Goal: Information Seeking & Learning: Learn about a topic

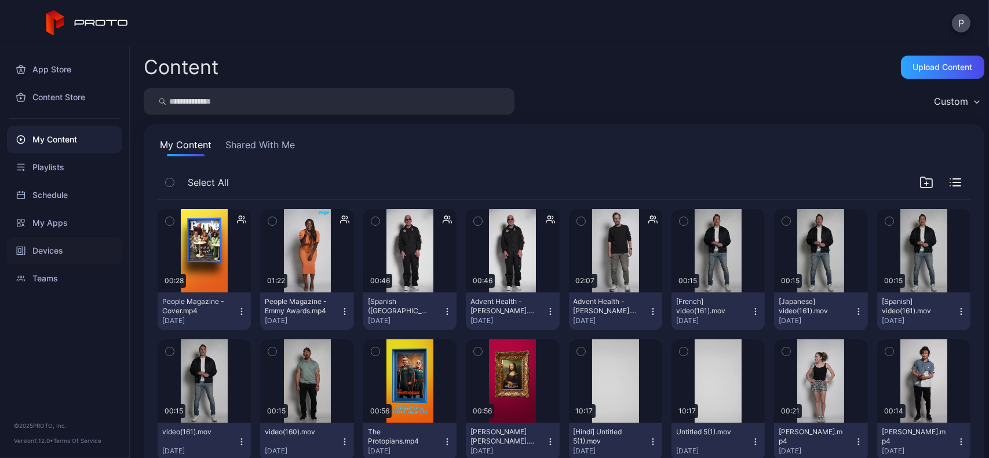
click at [84, 240] on div "Devices" at bounding box center [64, 251] width 115 height 28
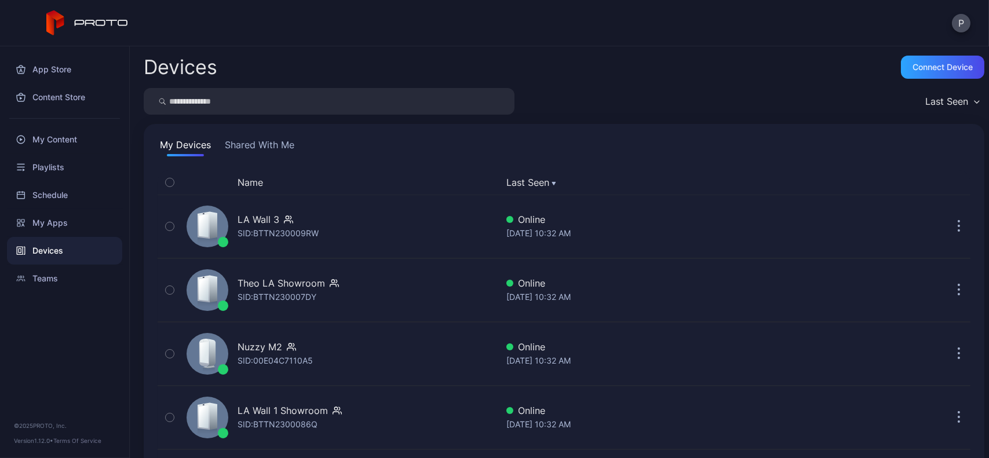
click at [262, 147] on button "Shared With Me" at bounding box center [259, 147] width 74 height 19
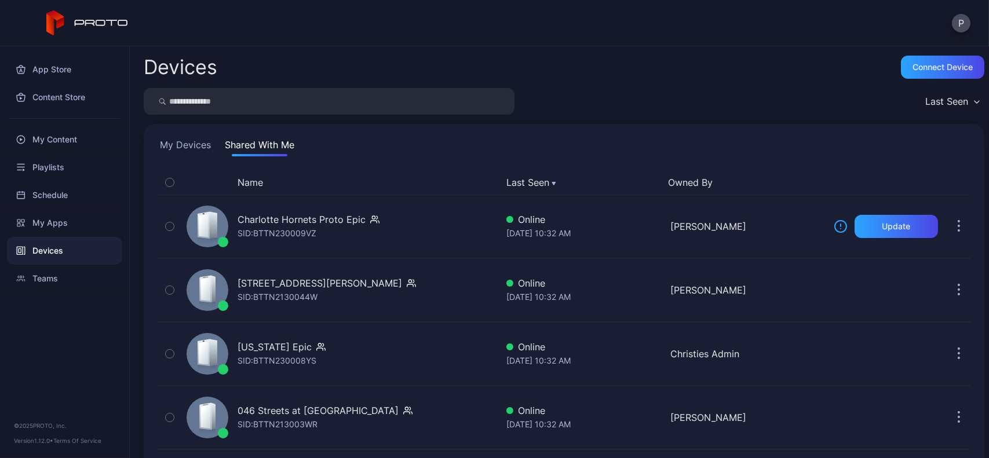
click at [331, 114] on input "search" at bounding box center [329, 101] width 371 height 27
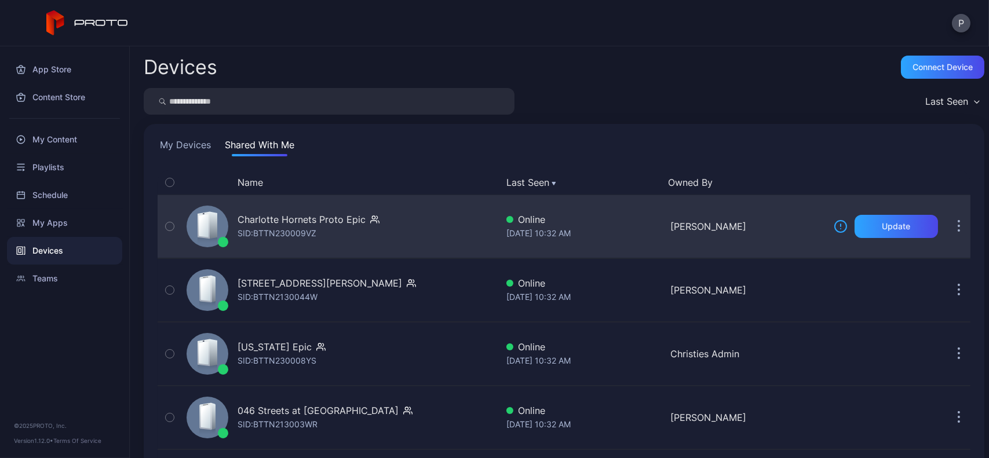
click at [452, 222] on div "Charlotte Hornets Proto Epic SID: BTTN230009VZ" at bounding box center [339, 227] width 315 height 58
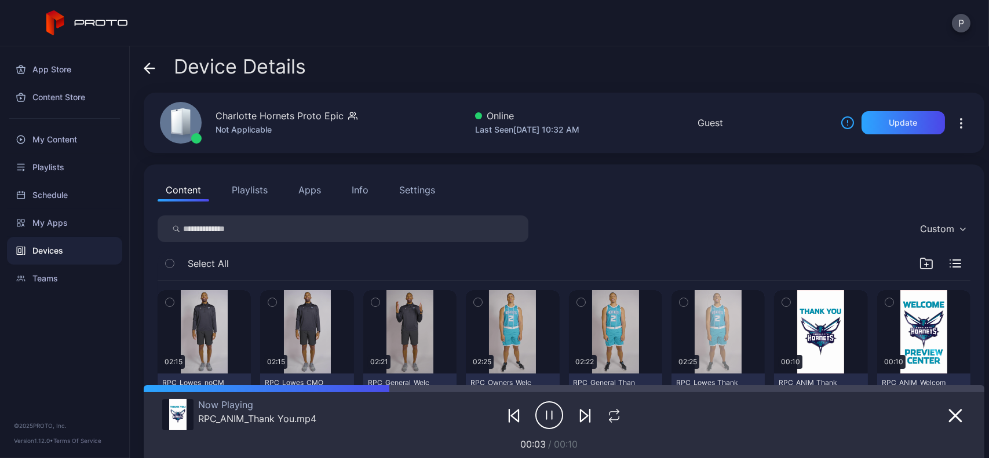
click at [152, 63] on icon at bounding box center [150, 69] width 12 height 12
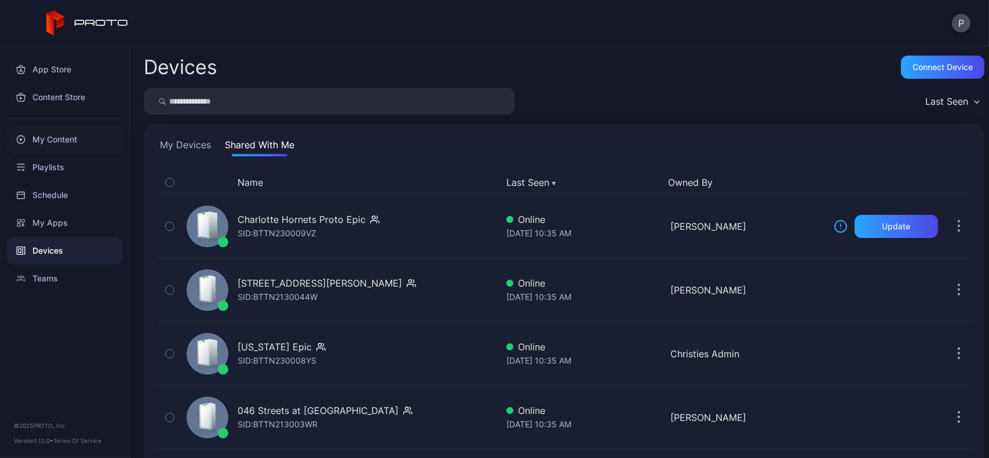
click at [56, 139] on div "My Content" at bounding box center [64, 140] width 115 height 28
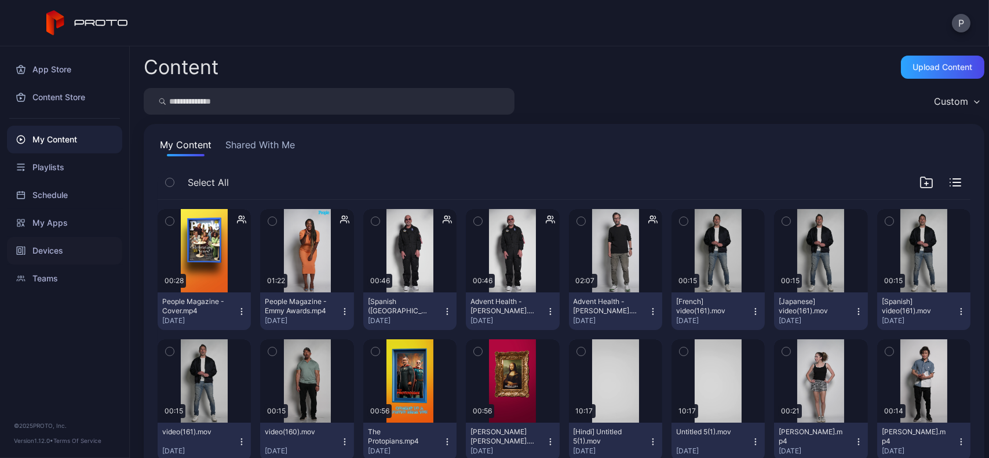
click at [43, 240] on div "Devices" at bounding box center [64, 251] width 115 height 28
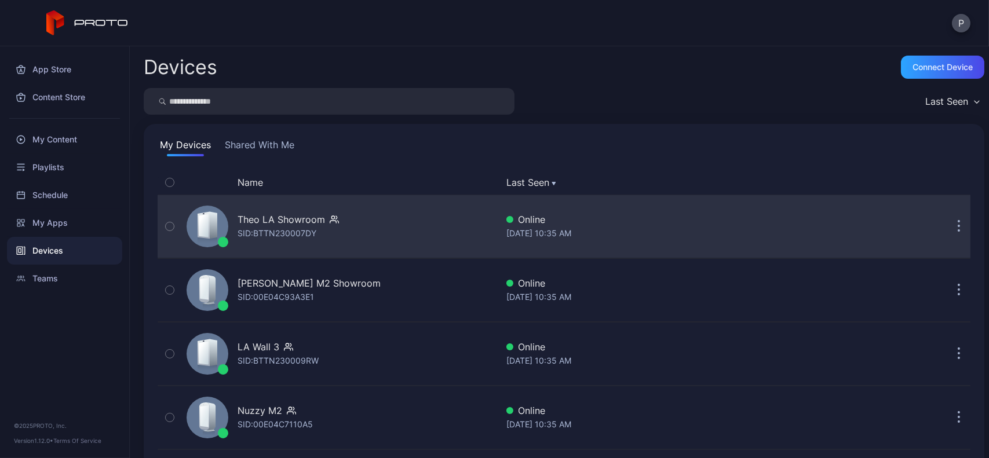
click at [403, 215] on div "Theo LA Showroom SID: BTTN230007DY" at bounding box center [339, 227] width 315 height 58
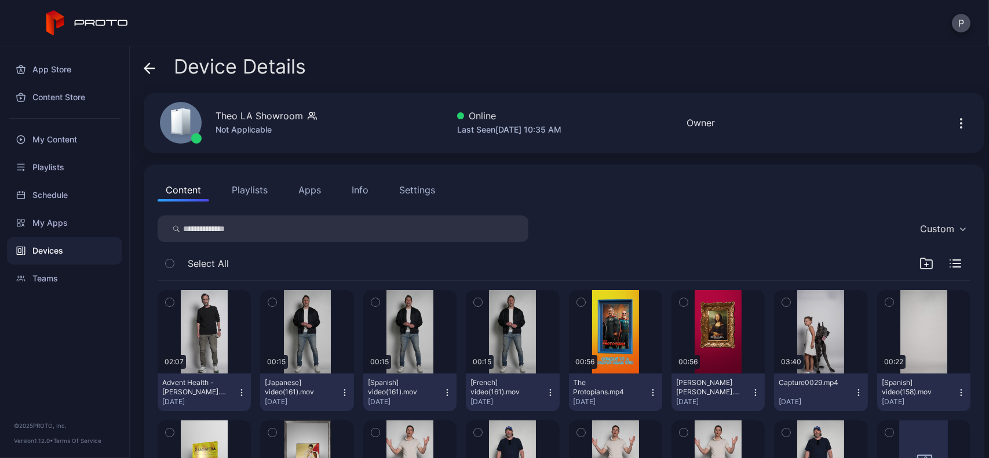
click at [411, 180] on button "Settings" at bounding box center [417, 189] width 52 height 23
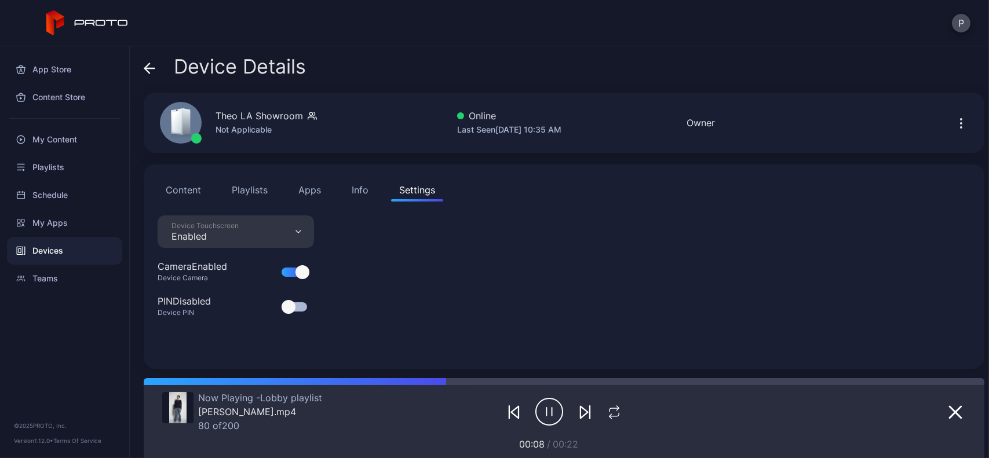
click at [350, 177] on div "Content Playlists Apps Info Settings Device Touchscreen Enabled Camera Enabled …" at bounding box center [564, 267] width 841 height 204
click at [353, 182] on button "Info" at bounding box center [360, 189] width 33 height 23
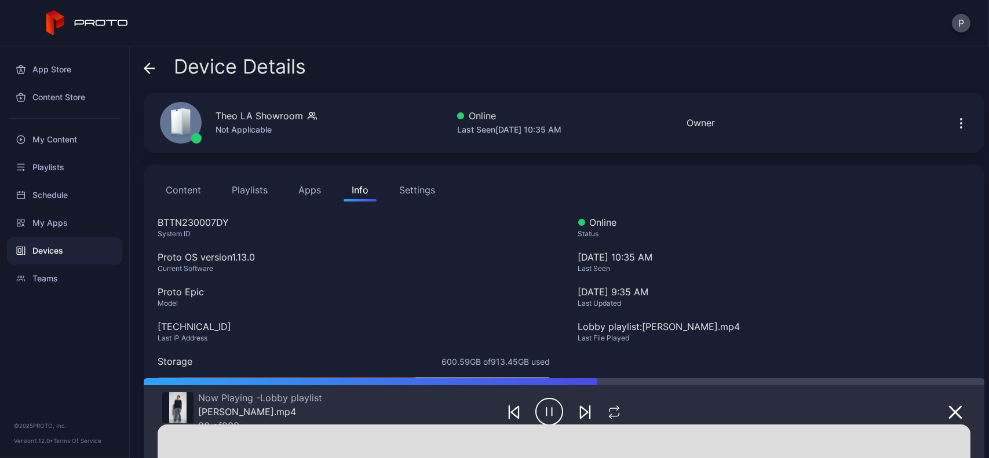
click at [418, 187] on div "Settings" at bounding box center [417, 190] width 36 height 14
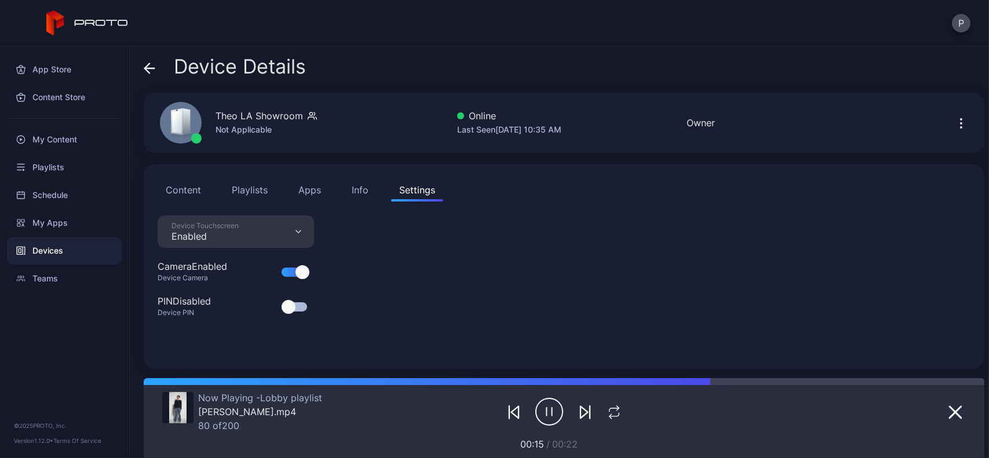
click at [192, 181] on button "Content" at bounding box center [184, 189] width 52 height 23
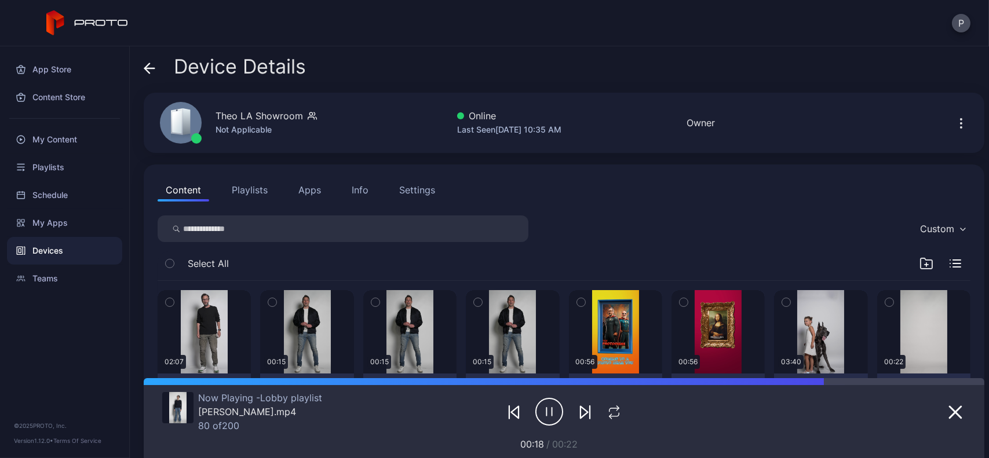
click at [254, 187] on button "Playlists" at bounding box center [250, 189] width 52 height 23
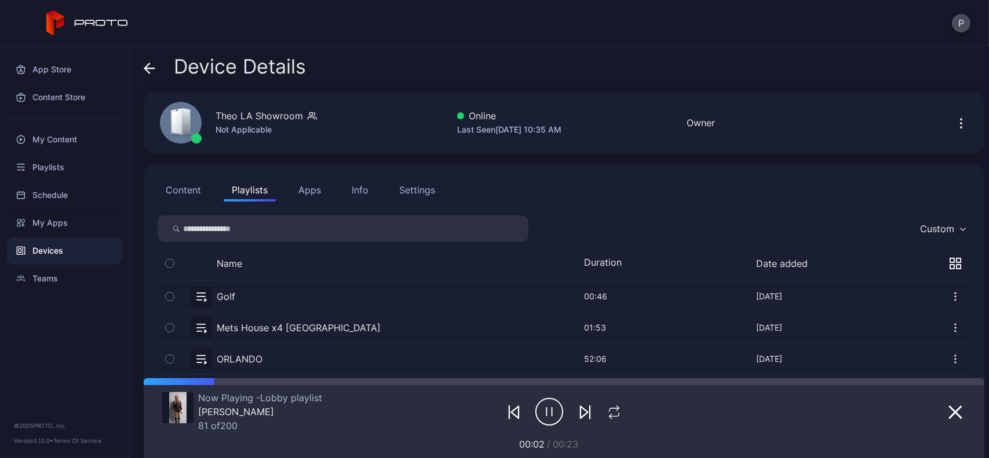
click at [954, 127] on icon "button" at bounding box center [961, 123] width 14 height 14
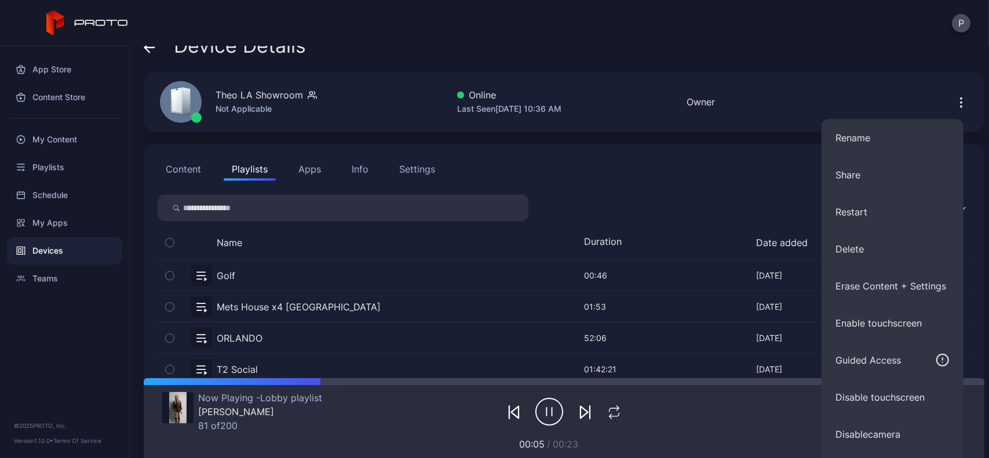
scroll to position [6, 0]
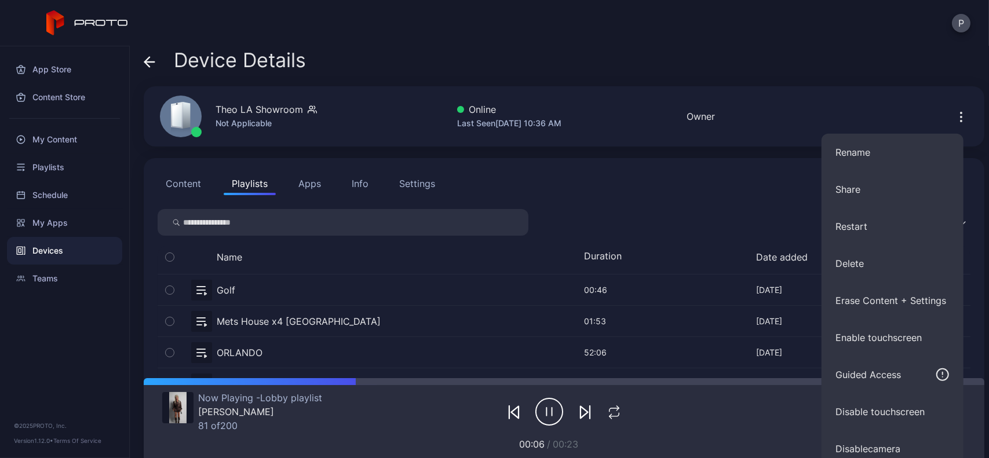
click at [545, 181] on div "Content Playlists Apps Info Settings" at bounding box center [564, 183] width 813 height 23
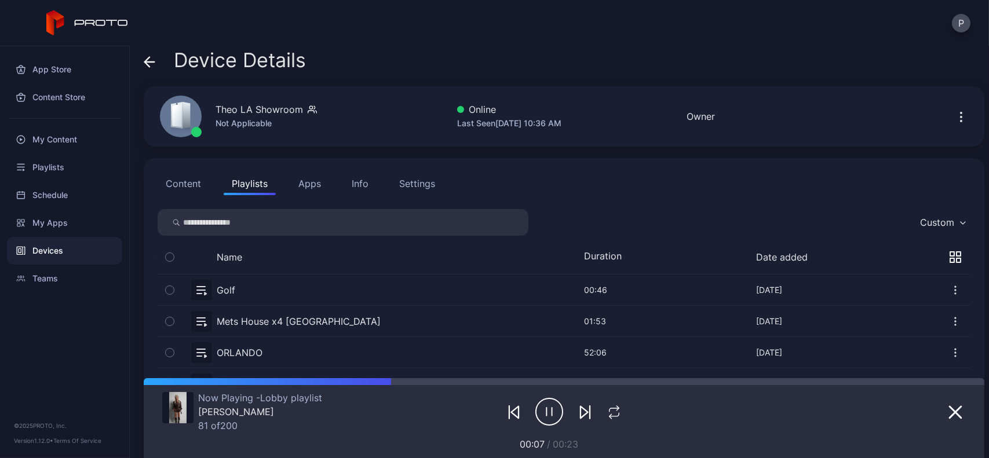
click at [193, 179] on button "Content" at bounding box center [184, 183] width 52 height 23
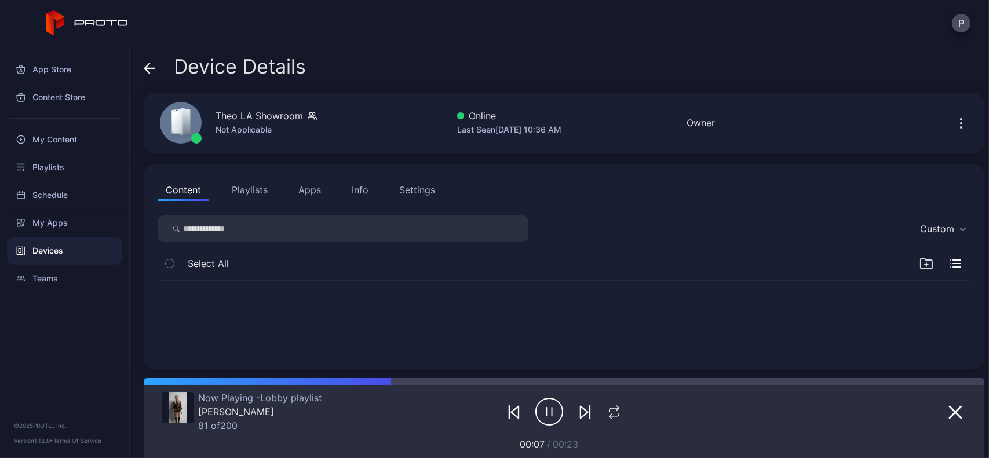
scroll to position [0, 0]
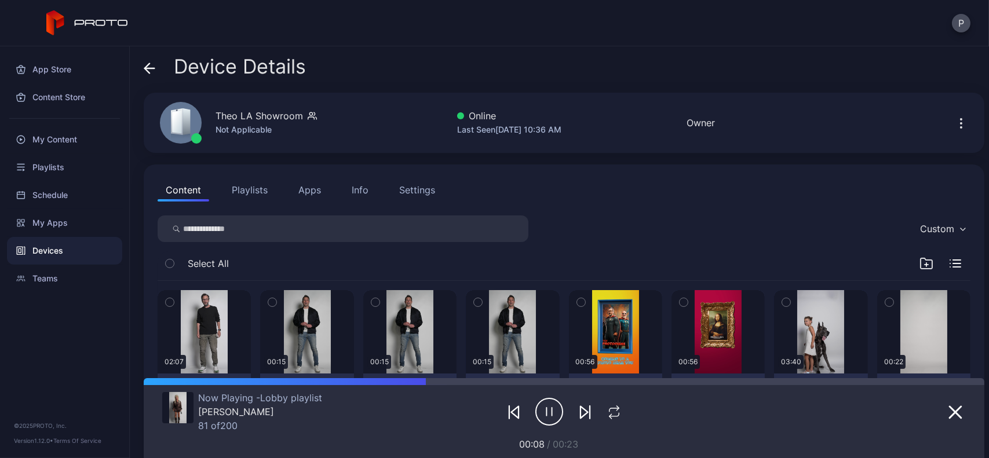
click at [264, 192] on button "Playlists" at bounding box center [250, 189] width 52 height 23
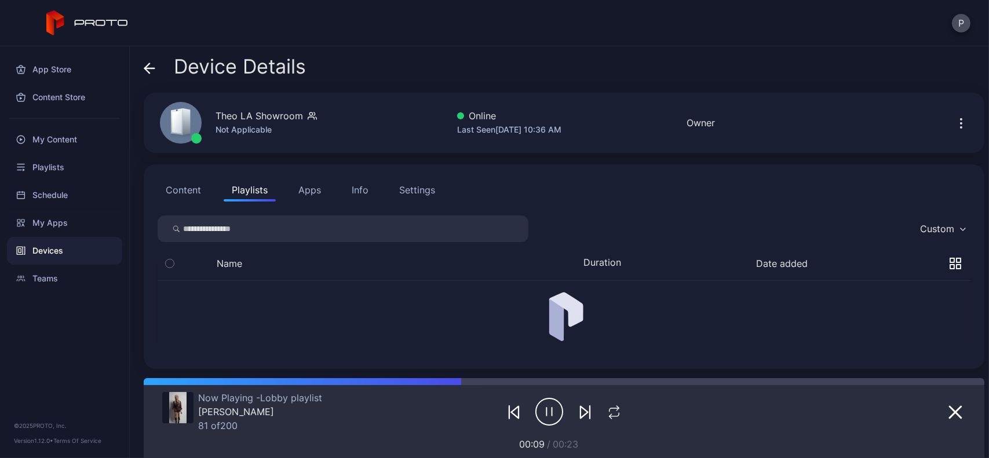
click at [323, 185] on button "Apps" at bounding box center [309, 189] width 39 height 23
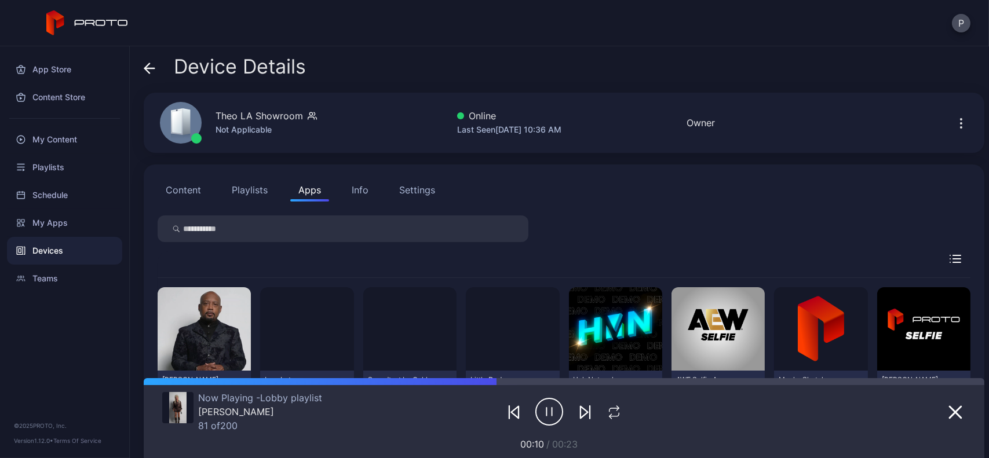
click at [374, 184] on button "Info" at bounding box center [360, 189] width 33 height 23
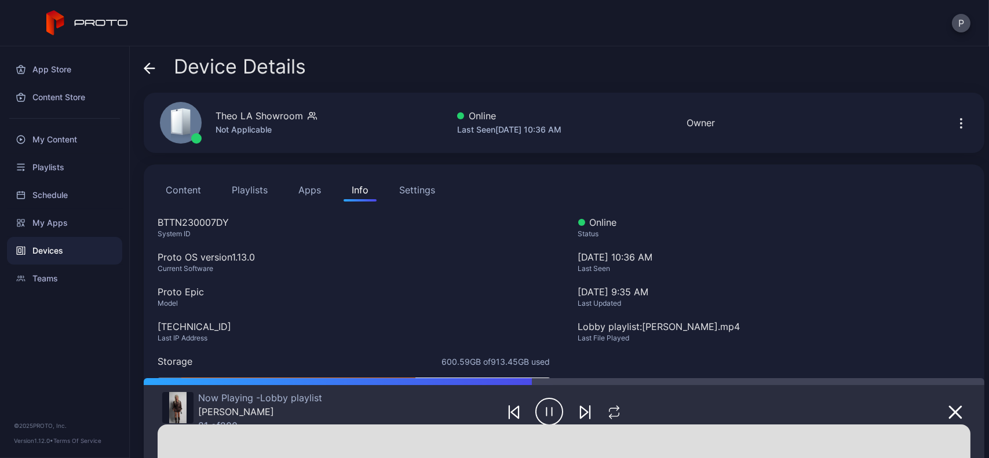
click at [422, 186] on div "Settings" at bounding box center [417, 190] width 36 height 14
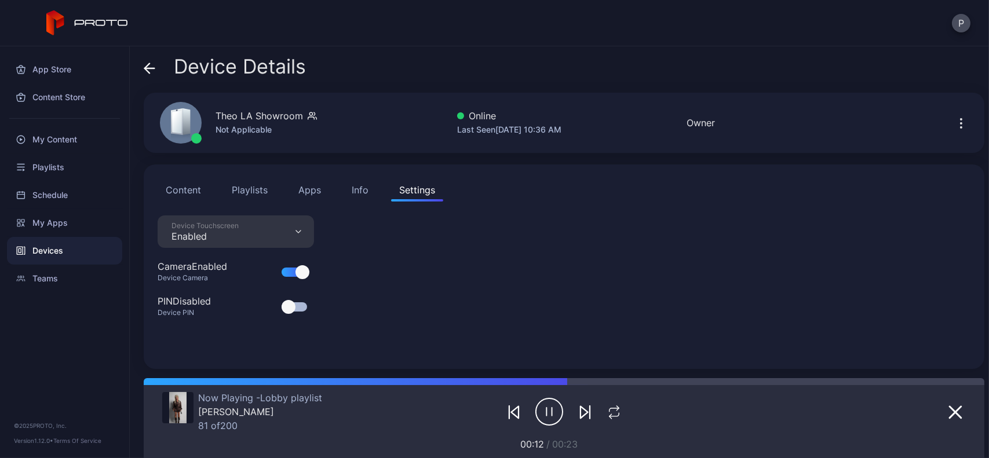
click at [153, 64] on icon at bounding box center [150, 69] width 12 height 12
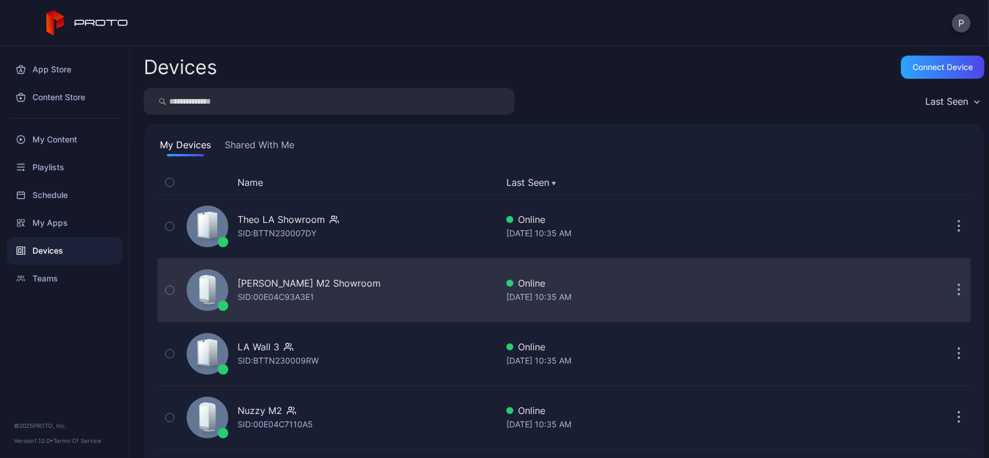
click at [405, 283] on div "[PERSON_NAME] M2 Showroom SID: 00E04C93A3E1" at bounding box center [339, 290] width 315 height 58
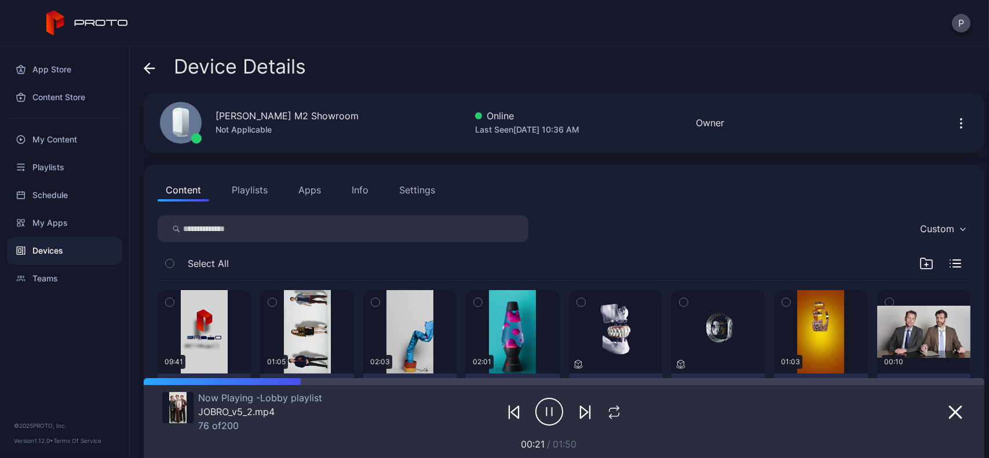
click at [236, 178] on button "Playlists" at bounding box center [250, 189] width 52 height 23
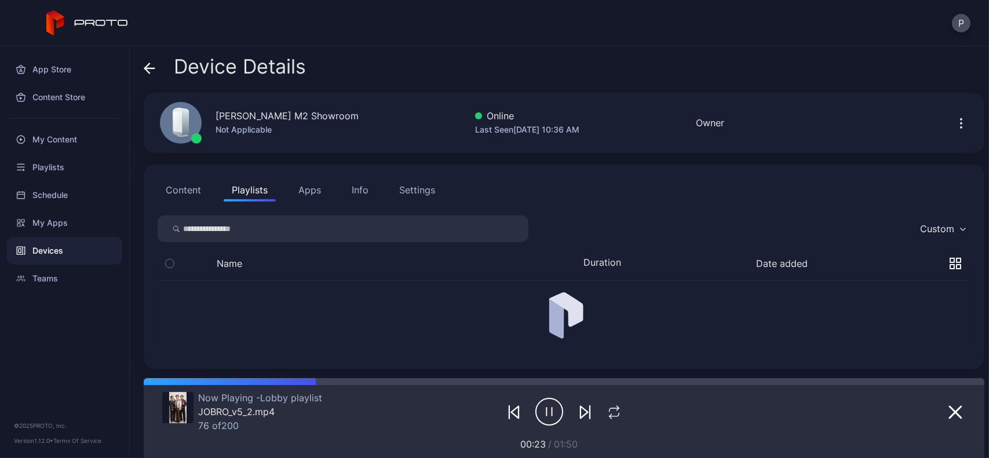
click at [415, 191] on div "Settings" at bounding box center [417, 190] width 36 height 14
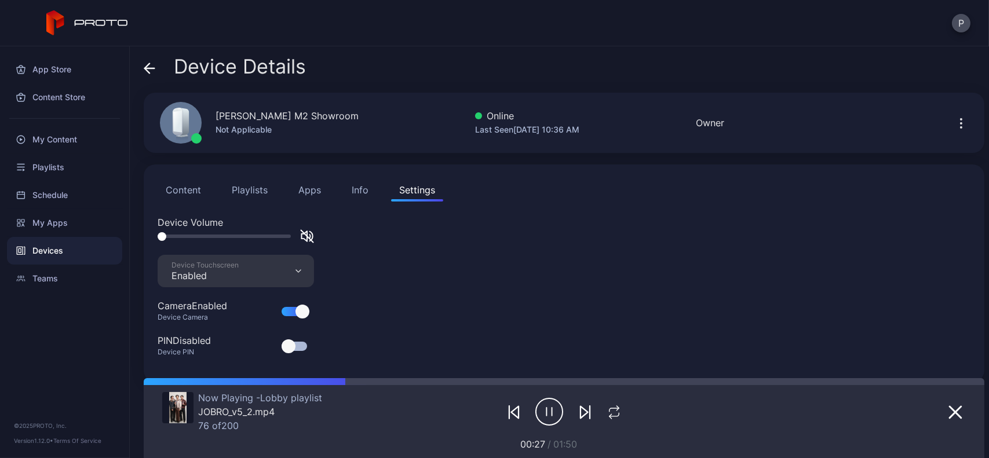
click at [155, 71] on div "Device Details" at bounding box center [225, 70] width 162 height 28
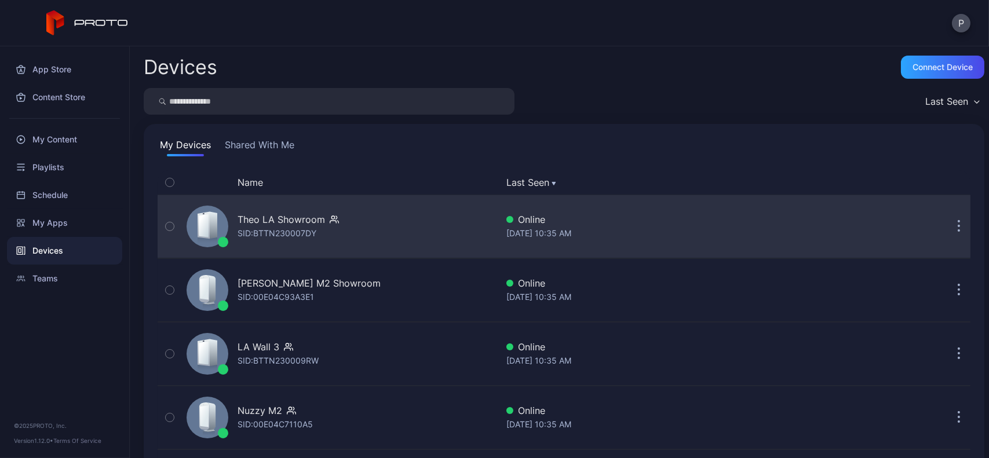
click at [356, 205] on div "Theo LA Showroom SID: BTTN230007DY" at bounding box center [339, 227] width 315 height 58
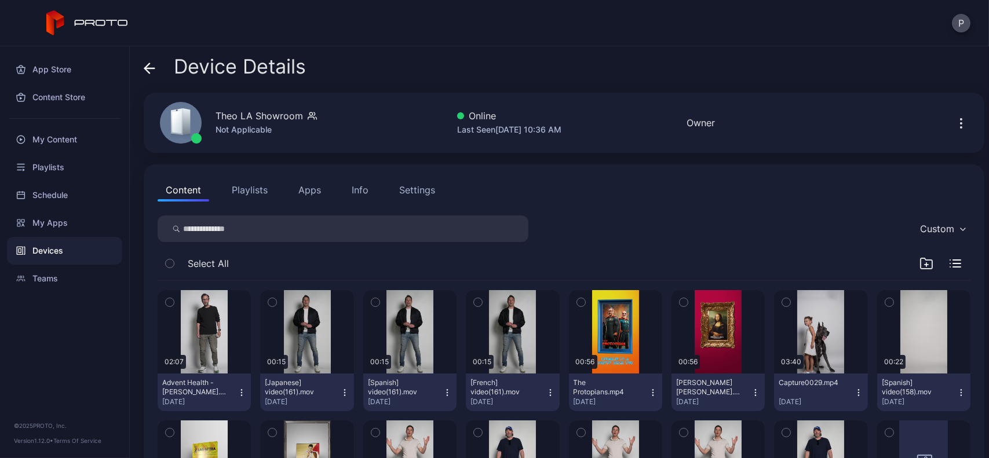
click at [415, 187] on div "Settings" at bounding box center [417, 190] width 36 height 14
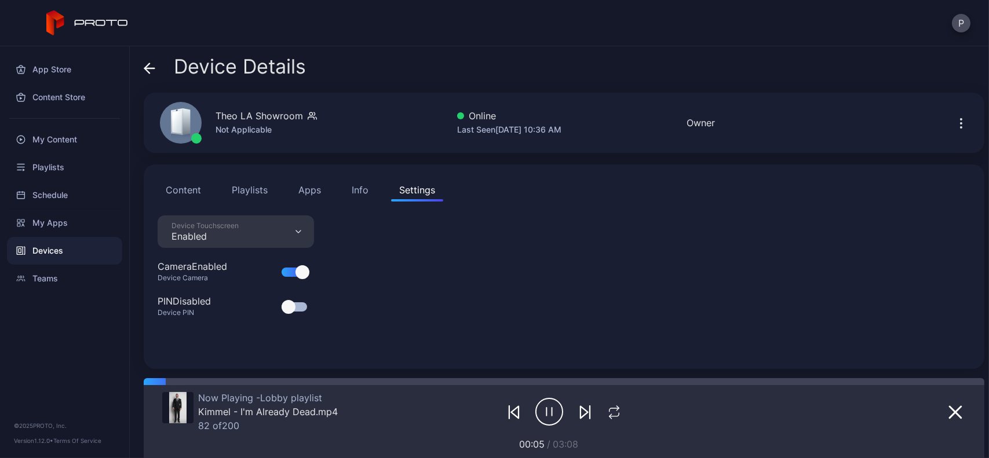
drag, startPoint x: 415, startPoint y: 187, endPoint x: 152, endPoint y: 69, distance: 288.3
click at [152, 69] on div "Device Details Theo LA Showroom Not Applicable Online Last Seen [DATE] 10:36 AM…" at bounding box center [559, 252] width 859 height 412
click at [152, 69] on icon at bounding box center [150, 69] width 12 height 12
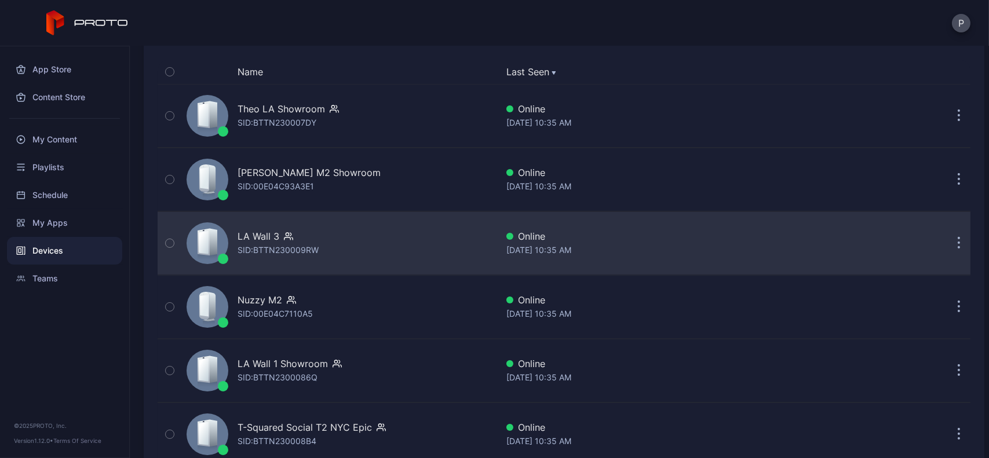
scroll to position [111, 0]
click at [395, 254] on div "LA Wall 3 SID: BTTN230009RW" at bounding box center [339, 243] width 315 height 58
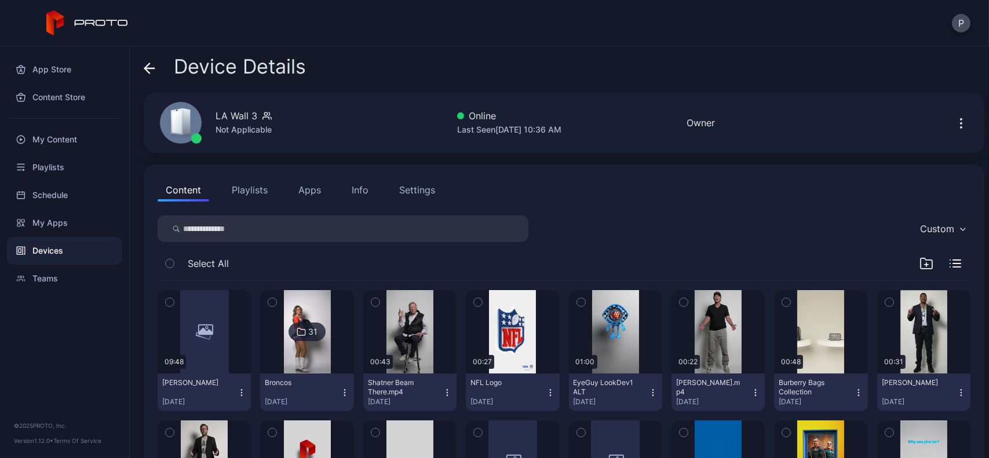
drag, startPoint x: 431, startPoint y: 202, endPoint x: 427, endPoint y: 198, distance: 6.2
click at [427, 198] on button "Settings" at bounding box center [417, 189] width 52 height 23
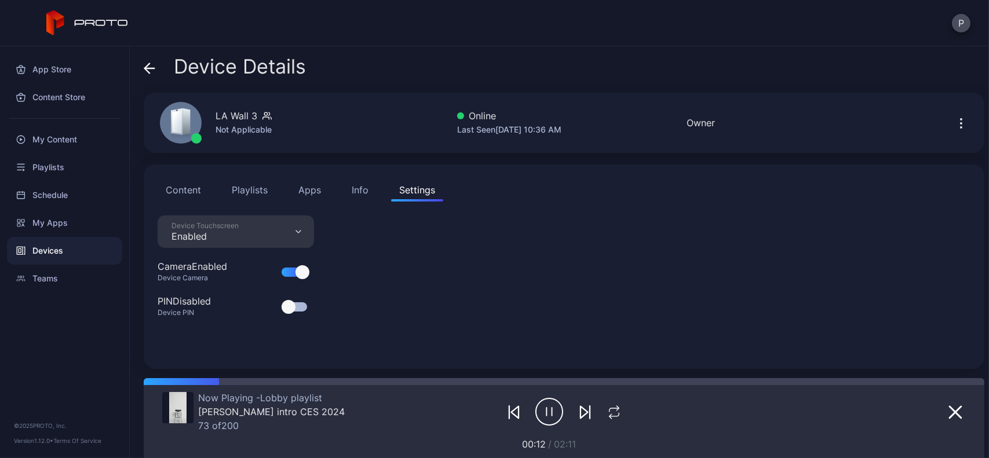
click at [160, 69] on div "Device Details" at bounding box center [225, 70] width 162 height 28
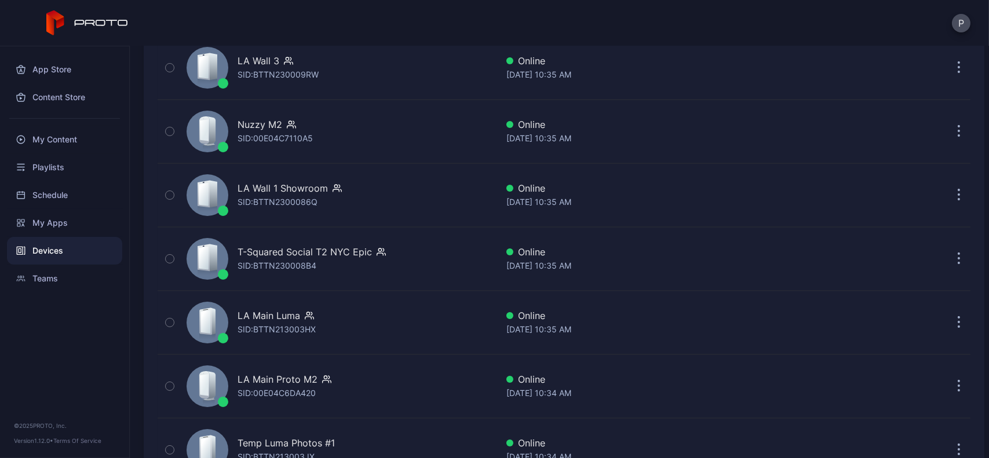
scroll to position [292, 0]
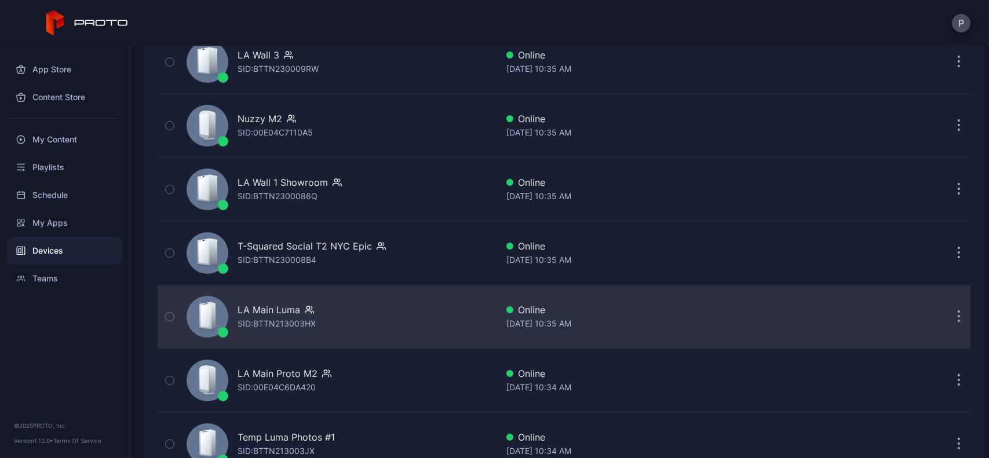
click at [374, 316] on div "LA Main [PERSON_NAME]: BTTN213003HX" at bounding box center [339, 317] width 315 height 58
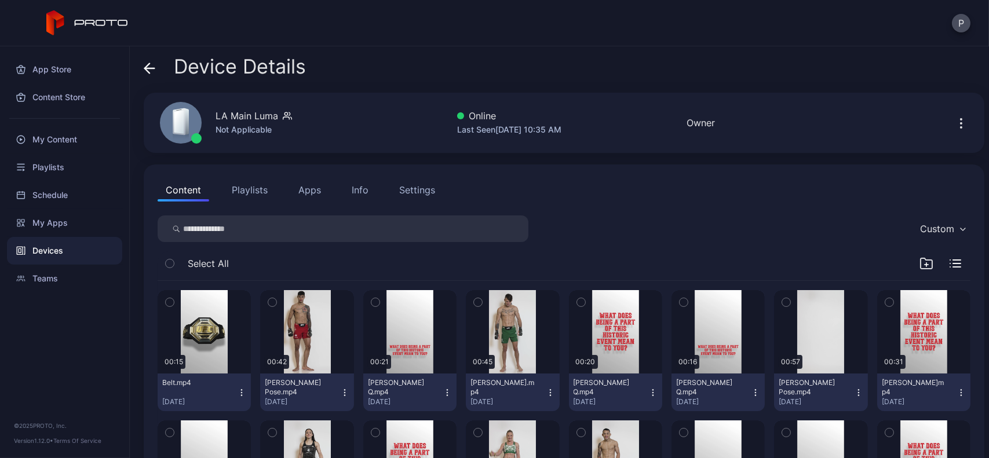
click at [415, 185] on div "Settings" at bounding box center [417, 190] width 36 height 14
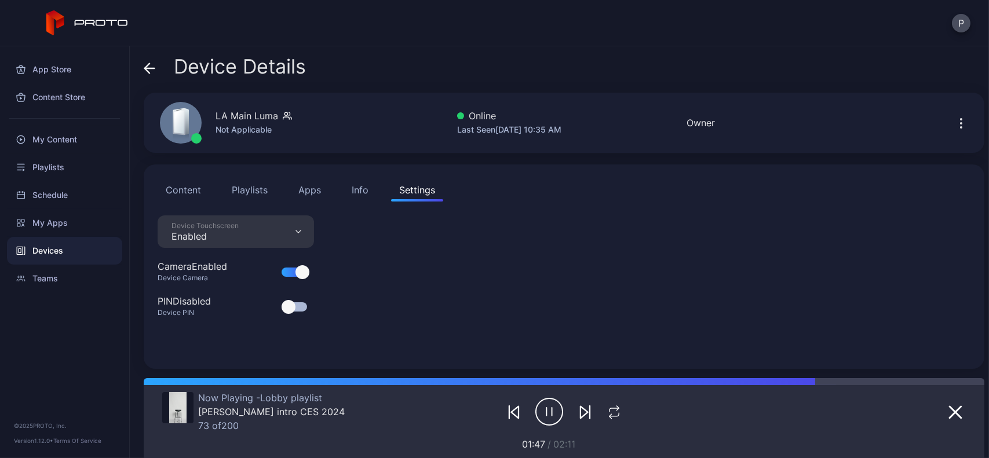
click at [148, 66] on icon at bounding box center [150, 69] width 12 height 12
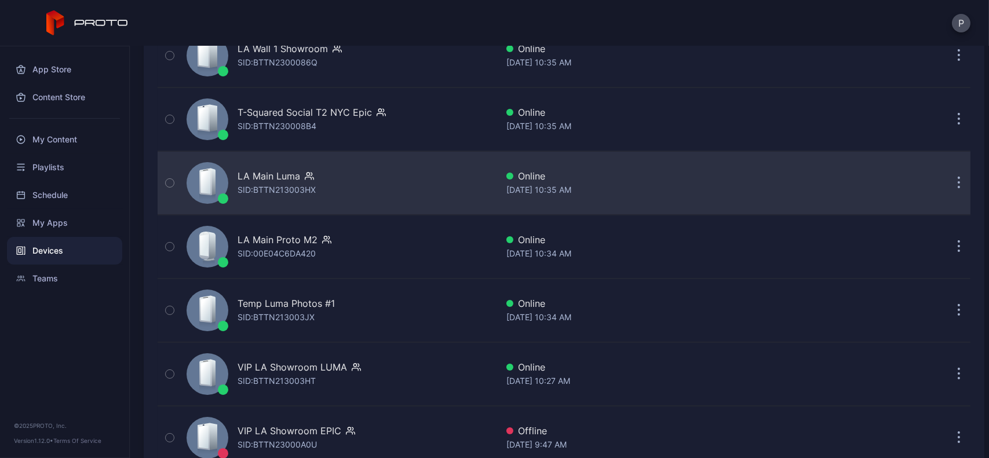
scroll to position [426, 0]
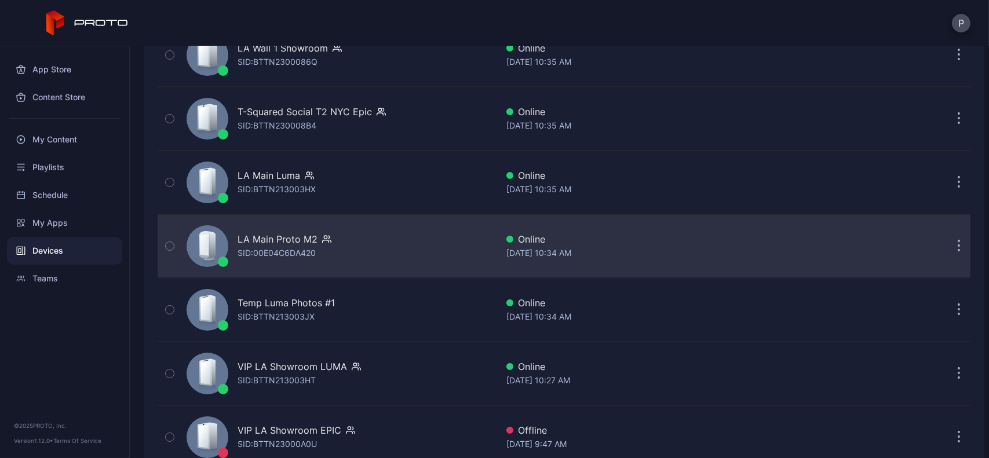
click at [378, 250] on div "LA Main Proto M2 SID: 00E04C6DA420" at bounding box center [339, 246] width 315 height 58
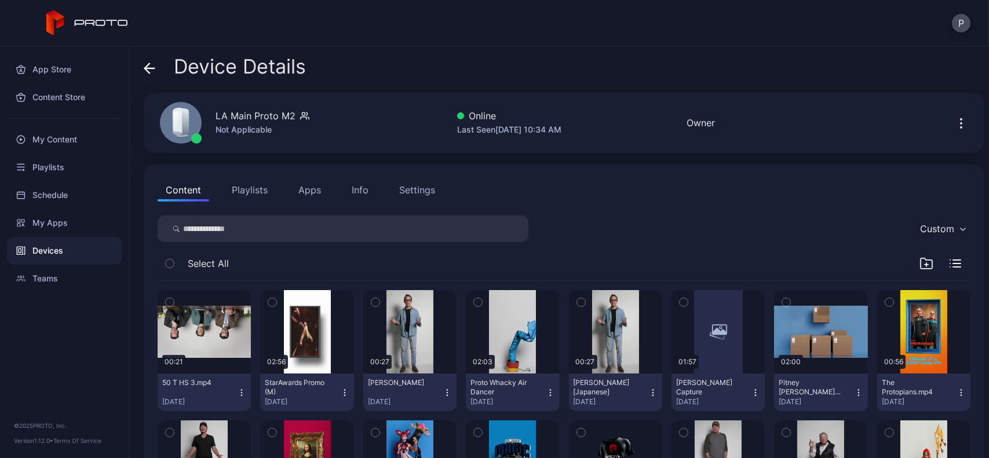
click at [416, 195] on div "Settings" at bounding box center [417, 190] width 36 height 14
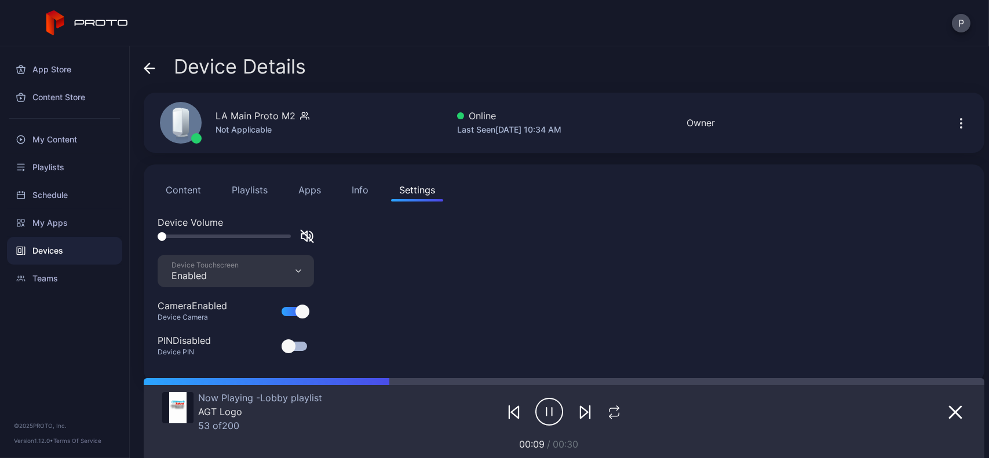
click at [159, 75] on div "Device Details" at bounding box center [225, 70] width 162 height 28
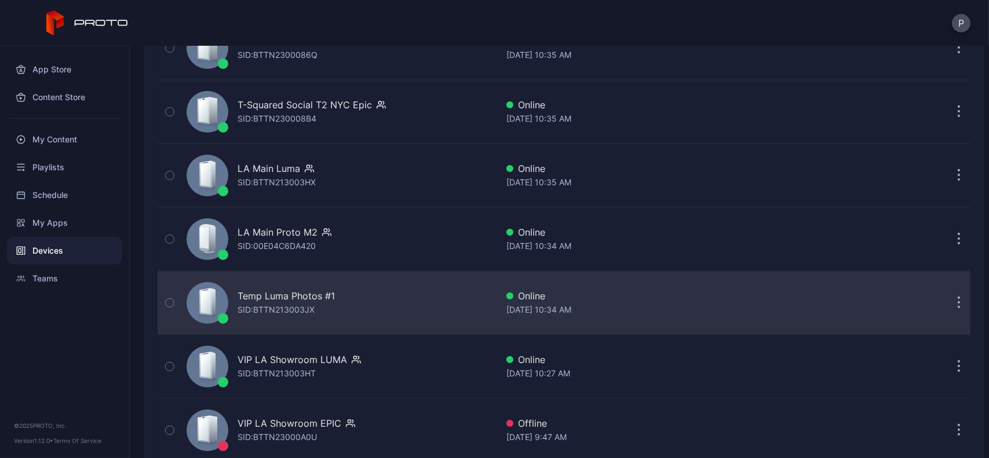
scroll to position [433, 0]
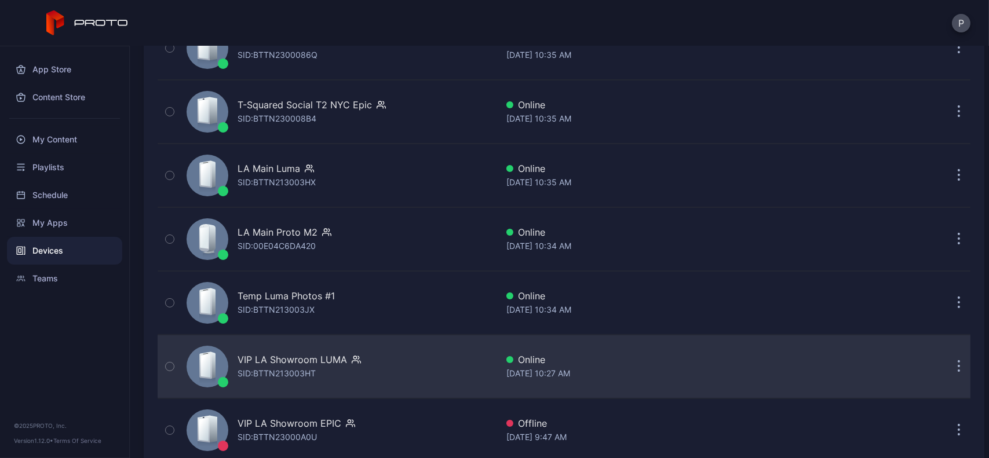
click at [406, 355] on div "VIP LA Showroom [PERSON_NAME]: BTTN213003HT" at bounding box center [339, 367] width 315 height 58
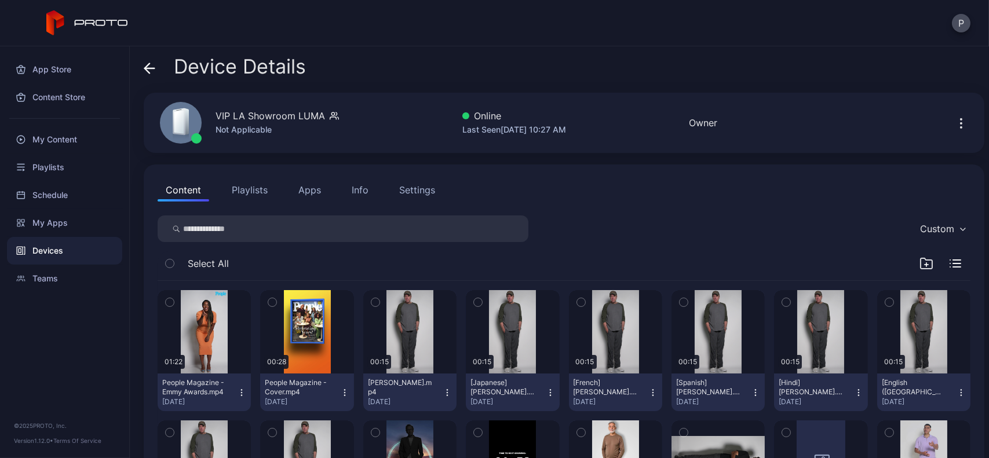
click at [421, 195] on div "Settings" at bounding box center [417, 190] width 36 height 14
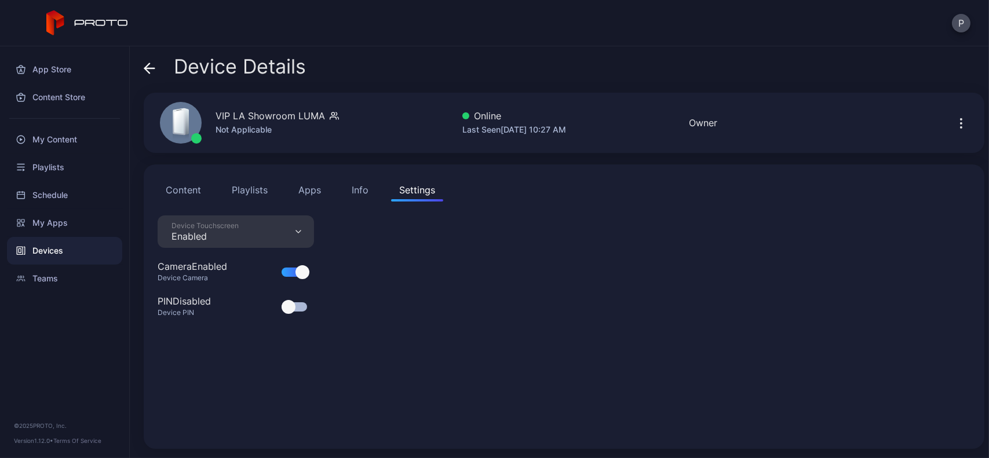
click at [154, 75] on span at bounding box center [150, 67] width 12 height 22
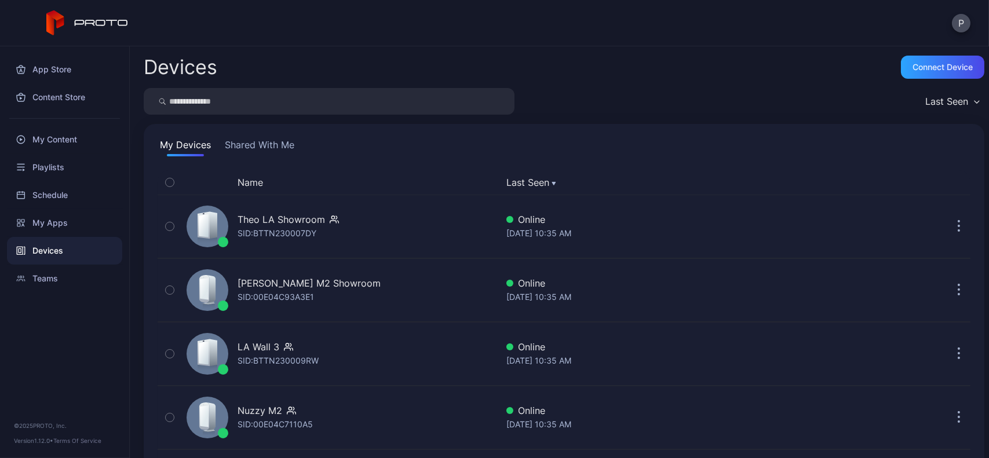
click at [279, 142] on button "Shared With Me" at bounding box center [259, 147] width 74 height 19
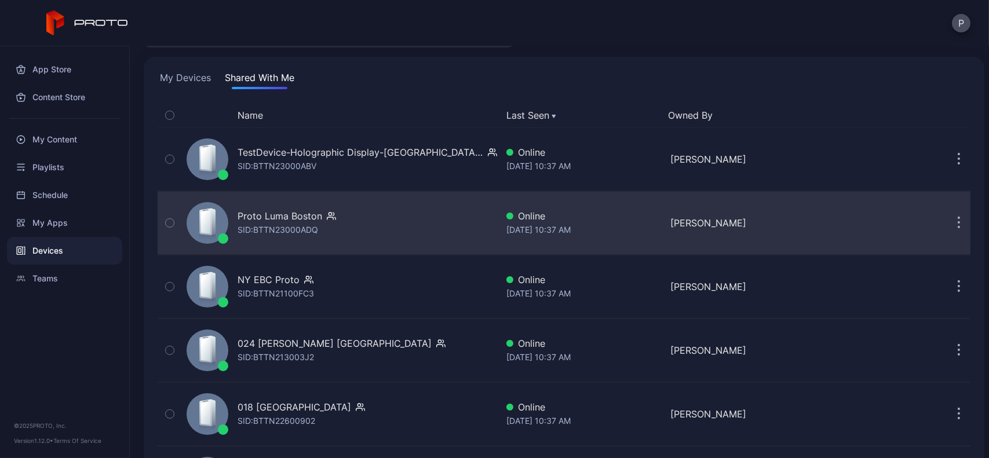
scroll to position [72, 0]
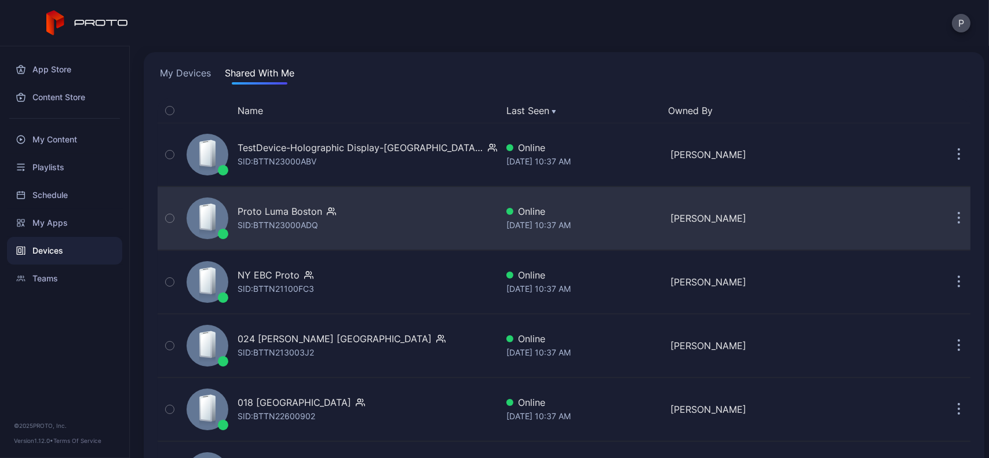
click at [399, 237] on div "Proto Luma Boston SID: BTTN23000ADQ" at bounding box center [339, 218] width 315 height 58
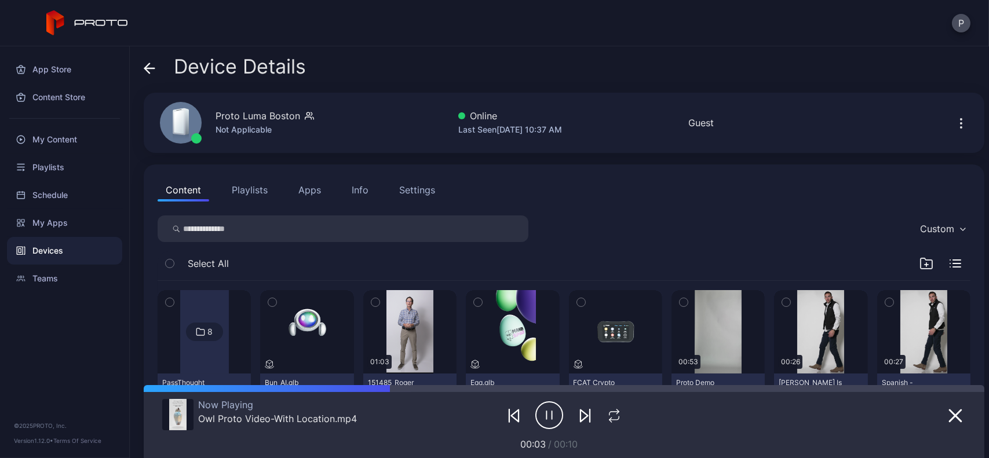
click at [421, 195] on div "Settings" at bounding box center [417, 190] width 36 height 14
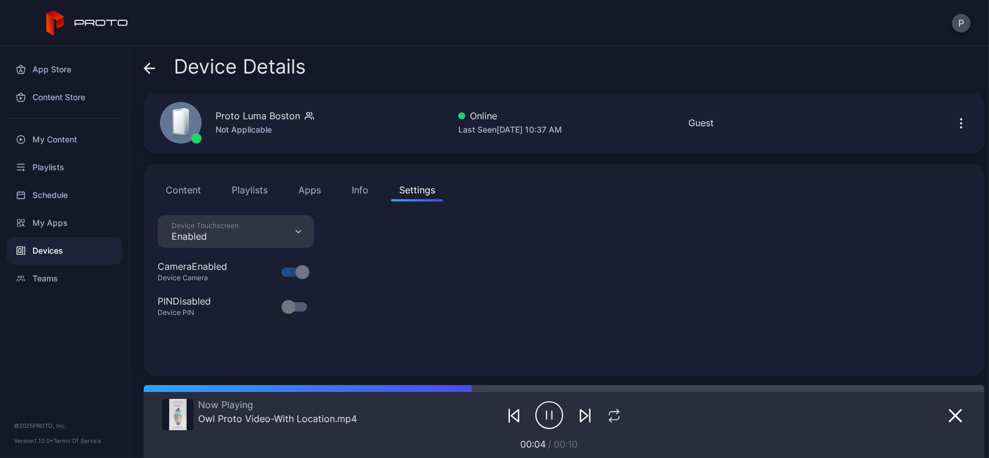
click at [152, 69] on icon at bounding box center [150, 69] width 12 height 12
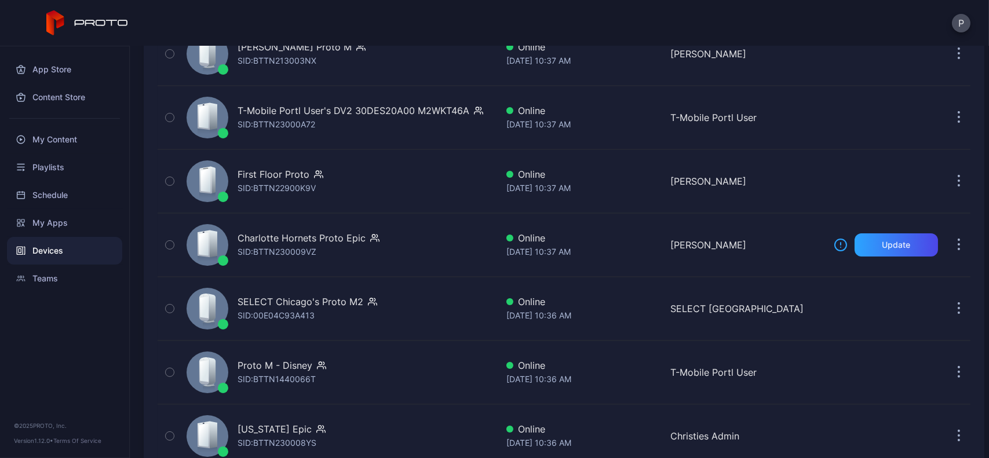
scroll to position [491, 0]
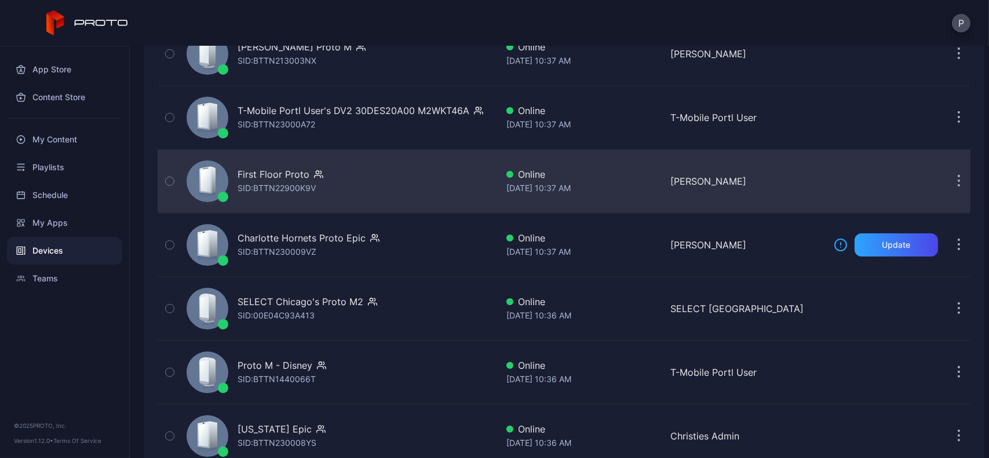
click at [421, 177] on div "First Floor Proto SID: BTTN22900K9V" at bounding box center [339, 181] width 315 height 58
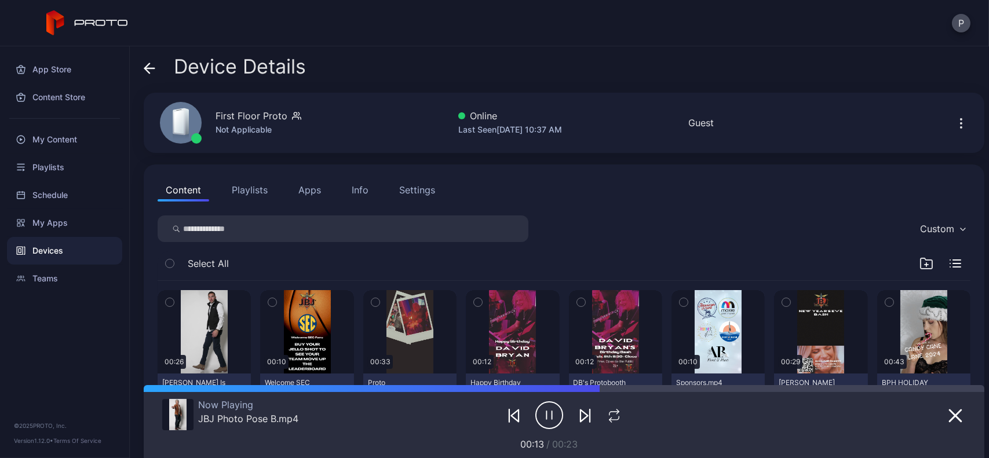
click at [421, 182] on button "Settings" at bounding box center [417, 189] width 52 height 23
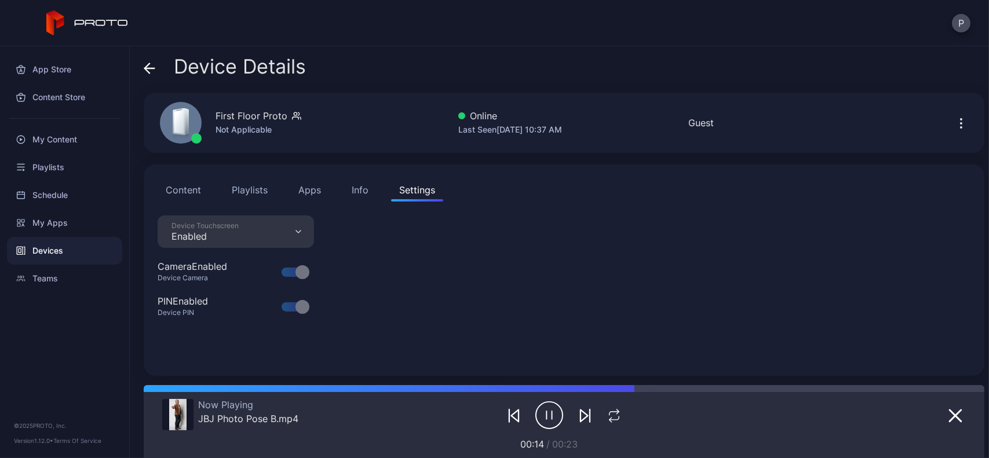
click at [153, 69] on icon at bounding box center [150, 69] width 12 height 12
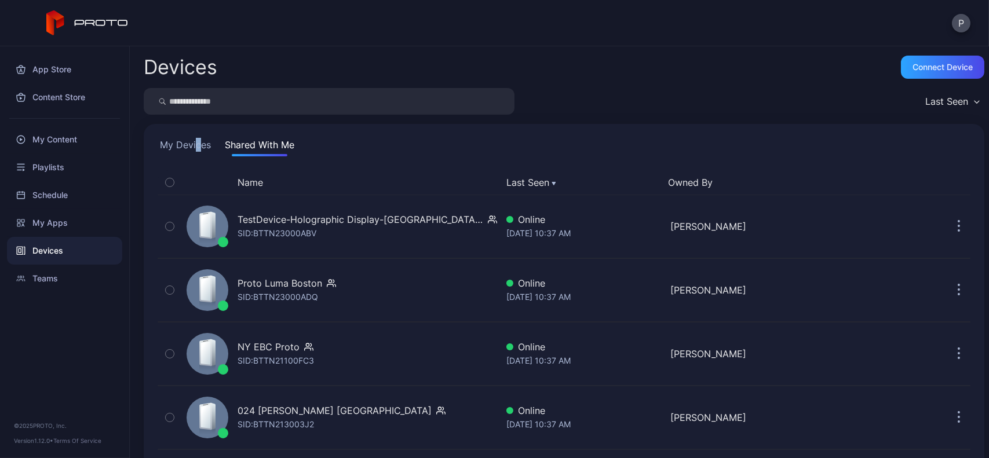
drag, startPoint x: 198, startPoint y: 157, endPoint x: 196, endPoint y: 148, distance: 9.4
click at [196, 148] on button "My Devices" at bounding box center [186, 147] width 56 height 19
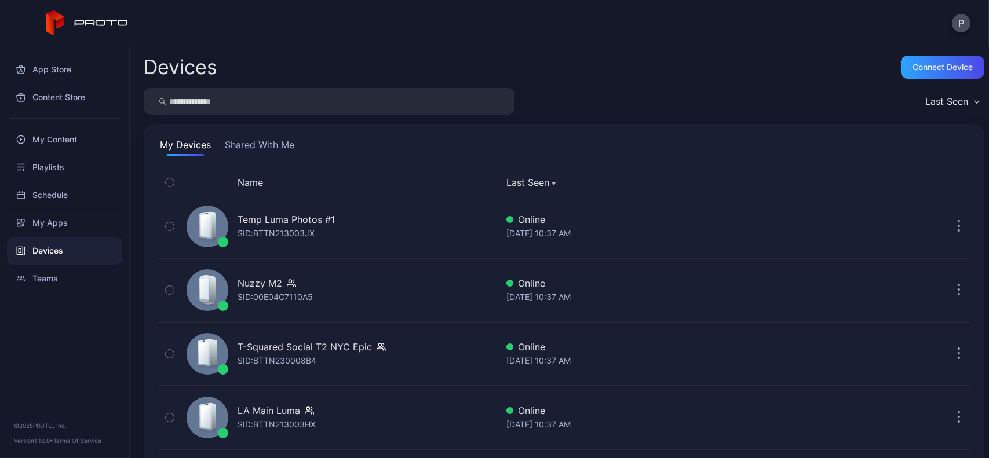
click at [334, 107] on input "search" at bounding box center [329, 101] width 371 height 27
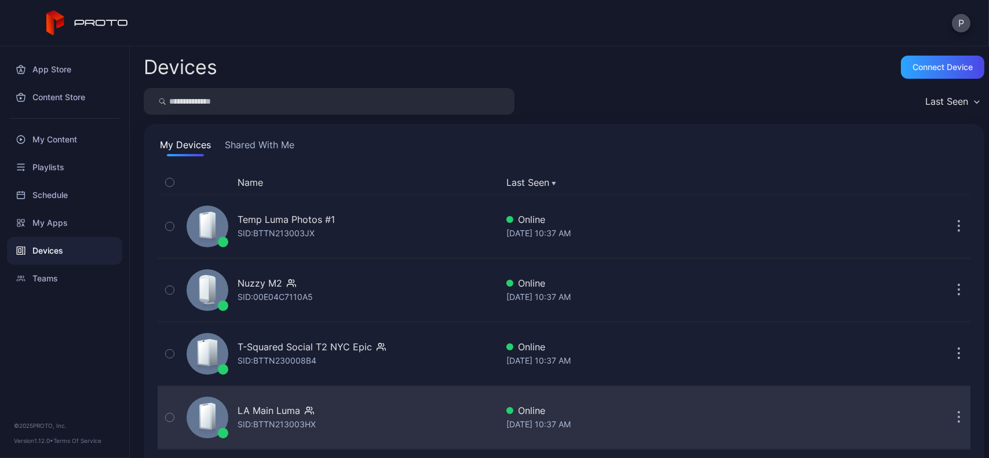
click at [403, 412] on div "LA Main [PERSON_NAME]: BTTN213003HX" at bounding box center [339, 418] width 315 height 58
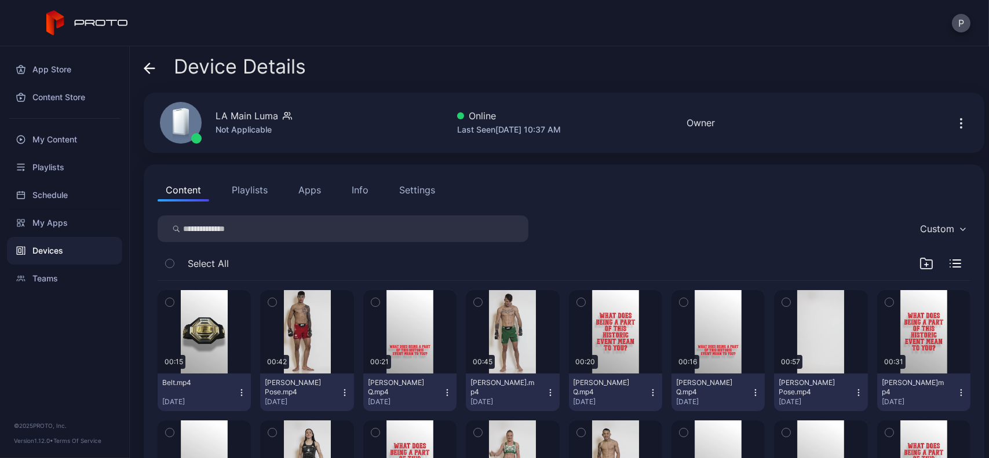
click at [394, 194] on button "Settings" at bounding box center [417, 189] width 52 height 23
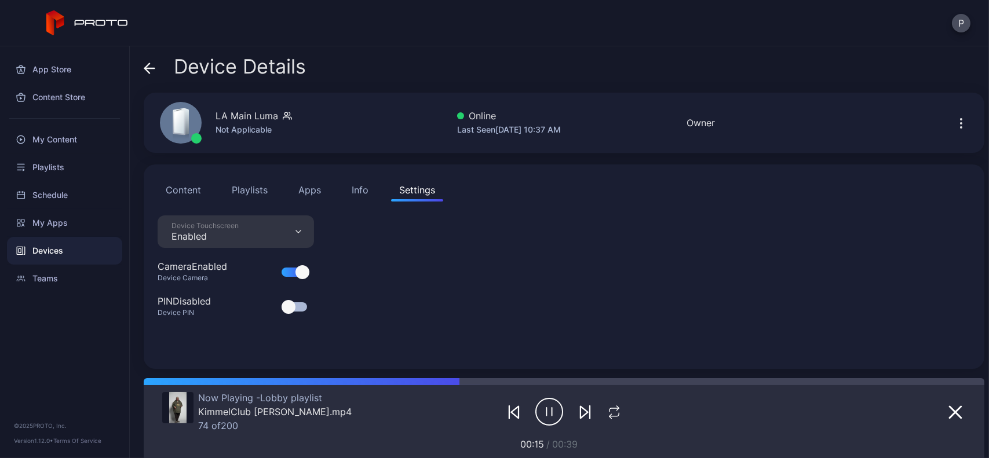
click at [350, 193] on button "Info" at bounding box center [360, 189] width 33 height 23
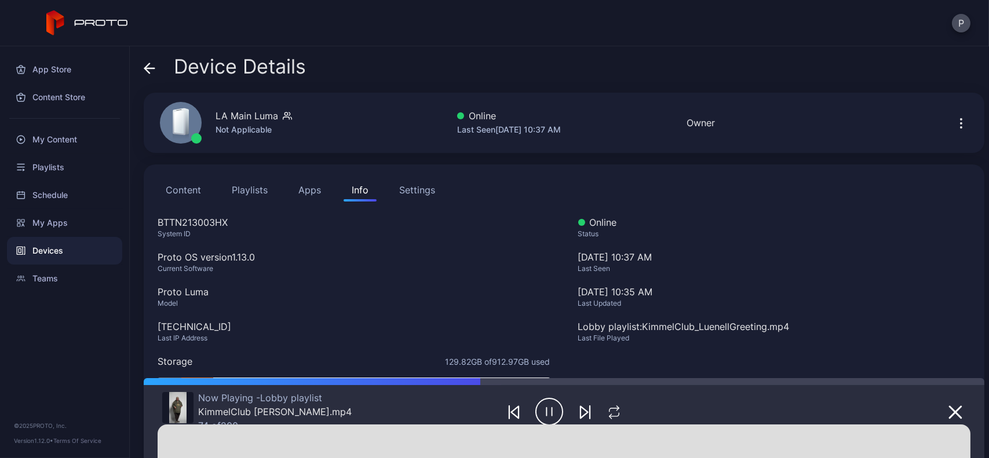
click at [421, 193] on div "Settings" at bounding box center [417, 190] width 36 height 14
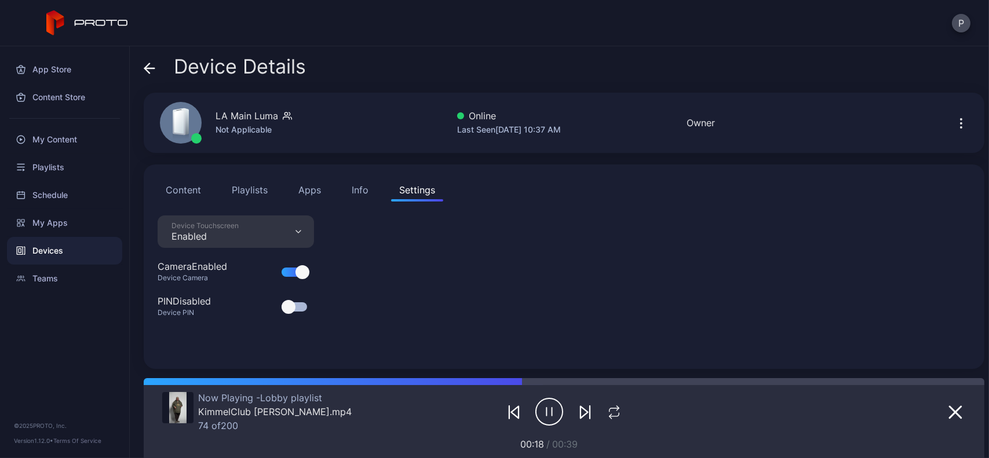
click at [260, 180] on button "Playlists" at bounding box center [250, 189] width 52 height 23
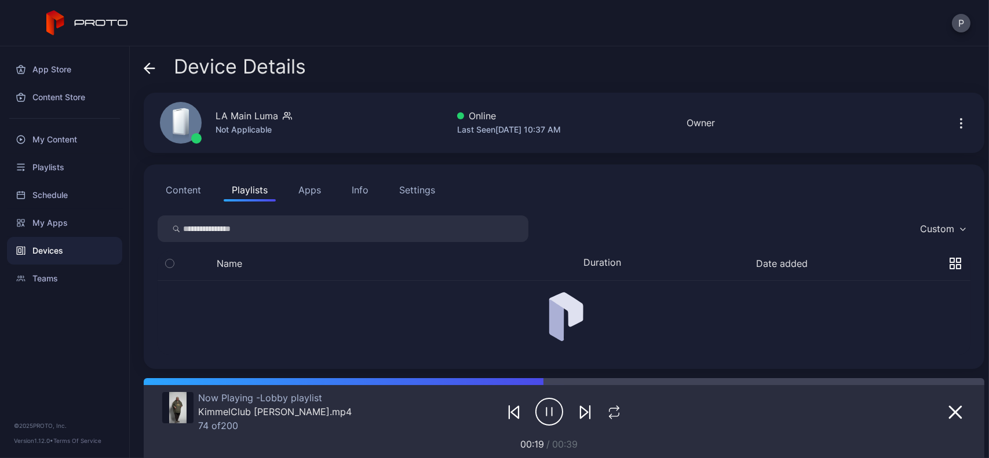
click at [321, 190] on button "Apps" at bounding box center [309, 189] width 39 height 23
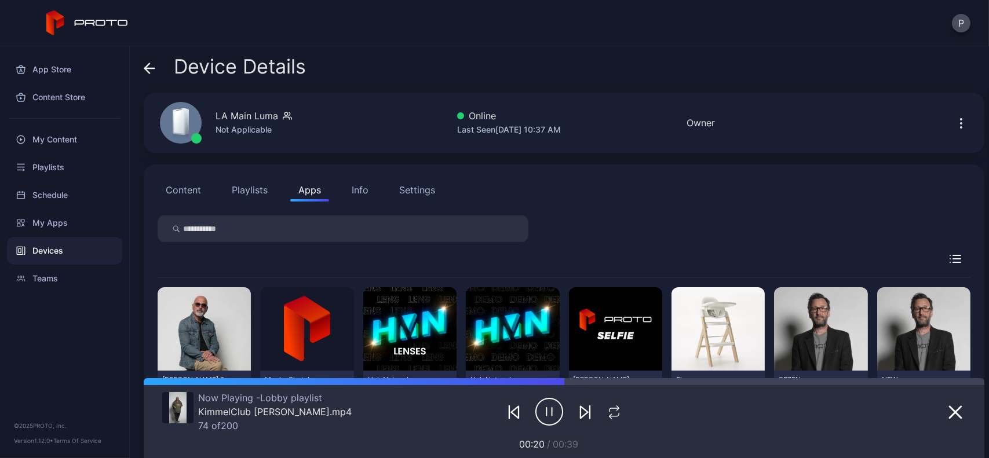
click at [204, 182] on button "Content" at bounding box center [184, 189] width 52 height 23
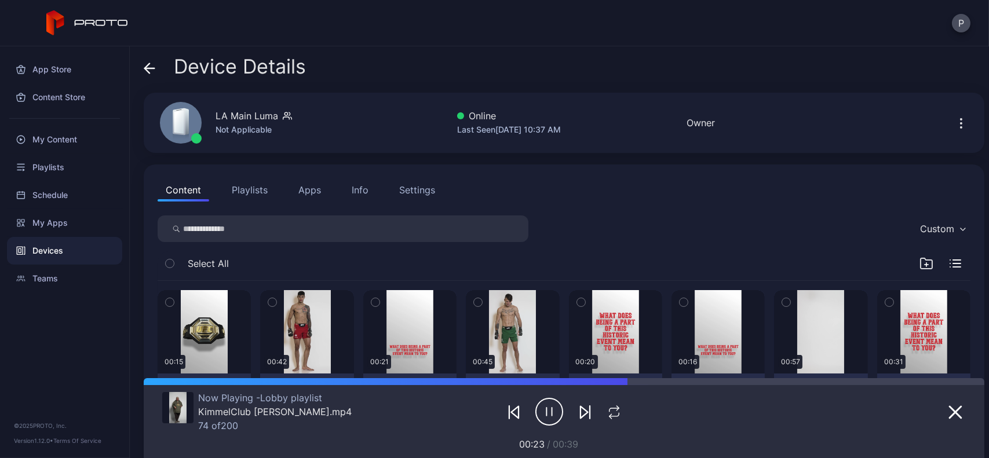
click at [436, 196] on button "Settings" at bounding box center [417, 189] width 52 height 23
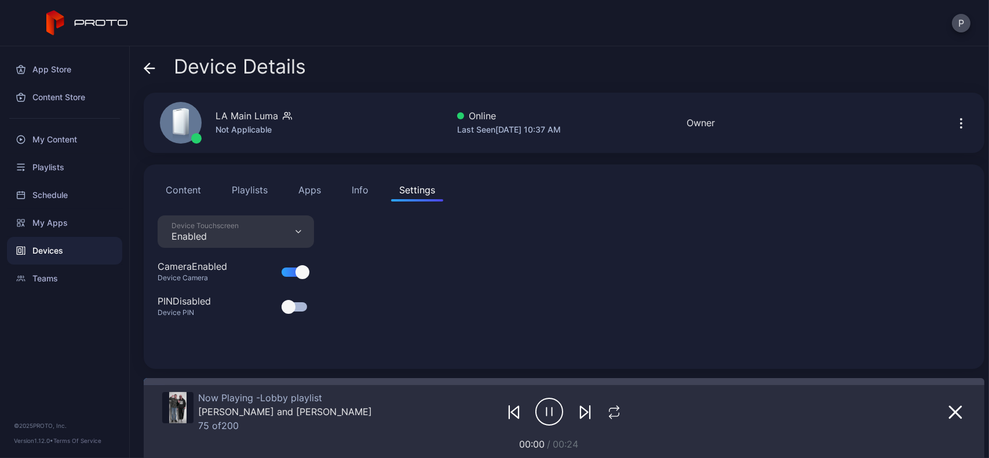
click at [152, 64] on icon at bounding box center [150, 69] width 12 height 12
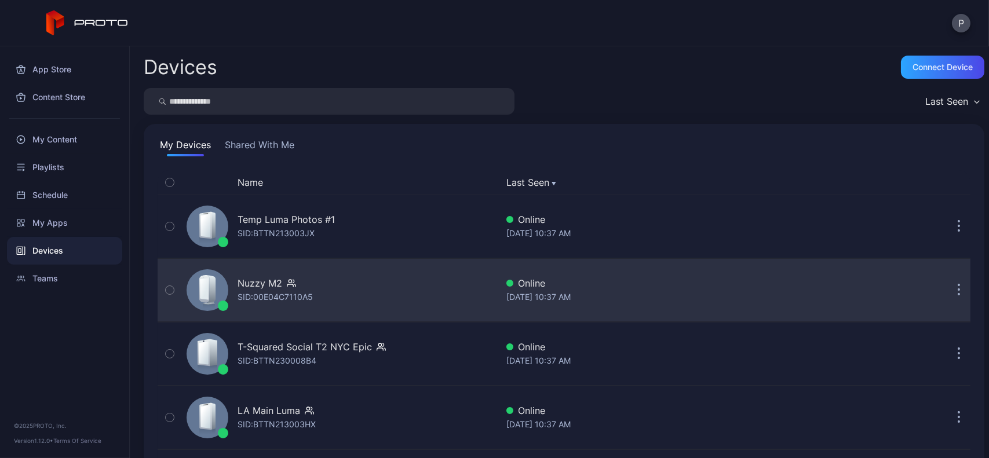
click at [327, 294] on div "Nuzzy M2 SID: 00E04C7110A5" at bounding box center [339, 290] width 315 height 58
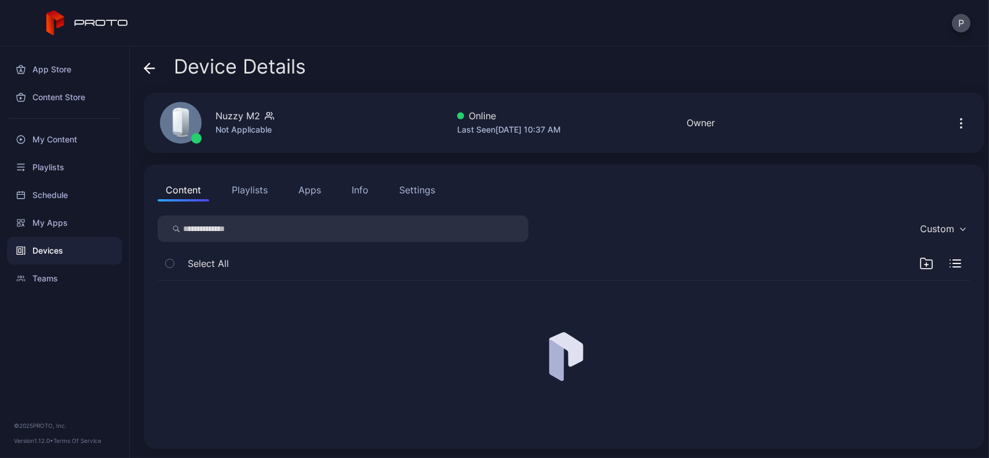
click at [401, 189] on div "Settings" at bounding box center [417, 190] width 36 height 14
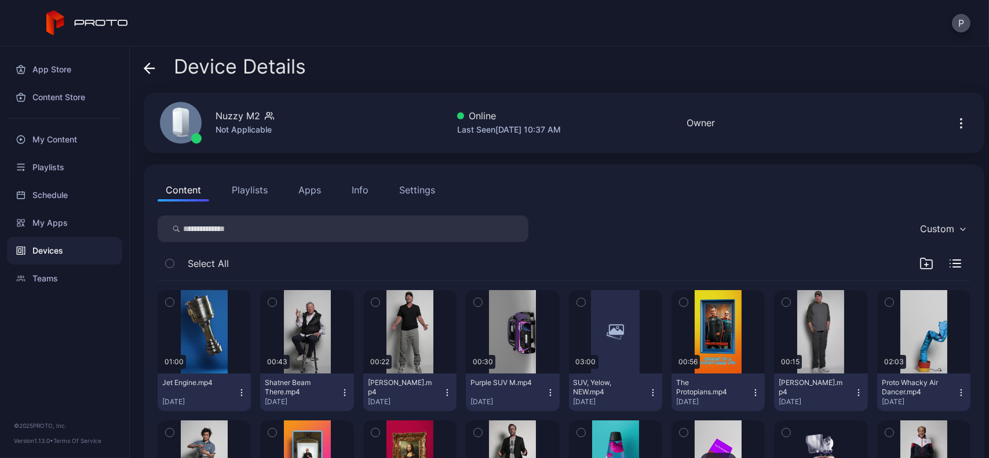
click at [157, 73] on div "Device Details" at bounding box center [225, 70] width 162 height 28
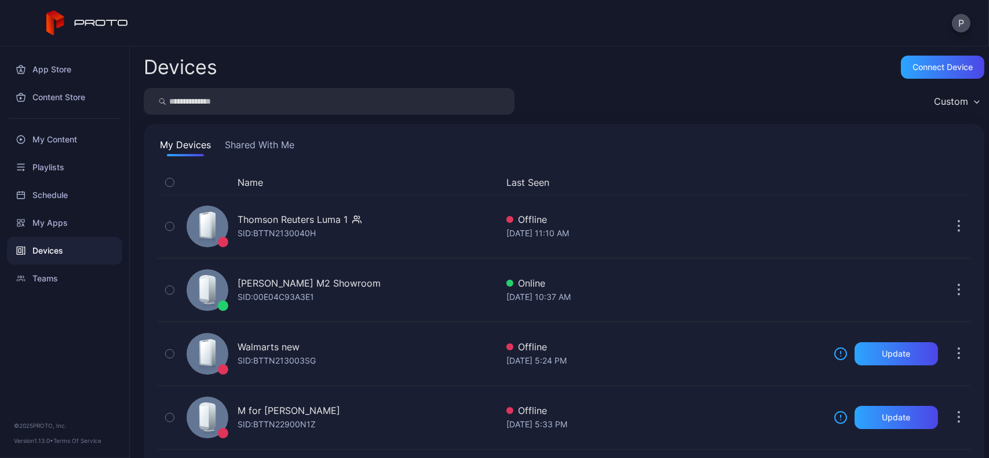
click at [537, 187] on button "Last Seen" at bounding box center [662, 183] width 313 height 14
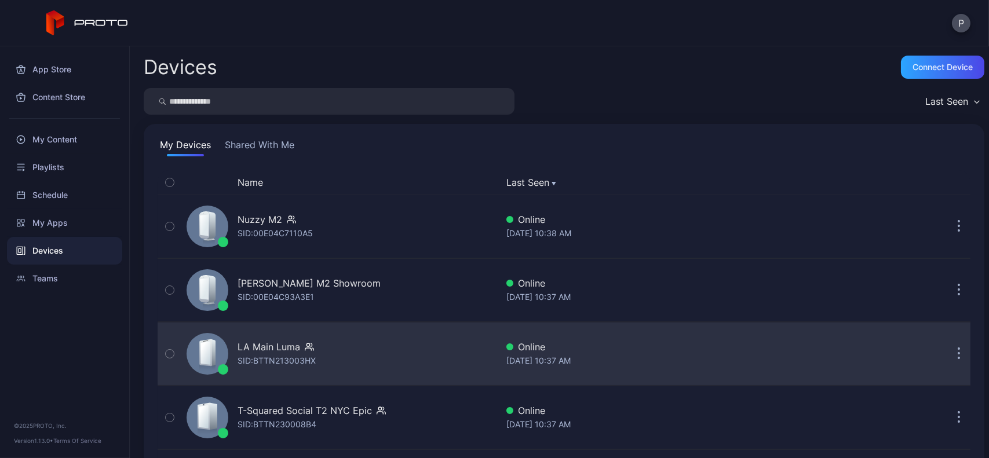
click at [345, 336] on div "LA Main [PERSON_NAME]: BTTN213003HX" at bounding box center [339, 354] width 315 height 58
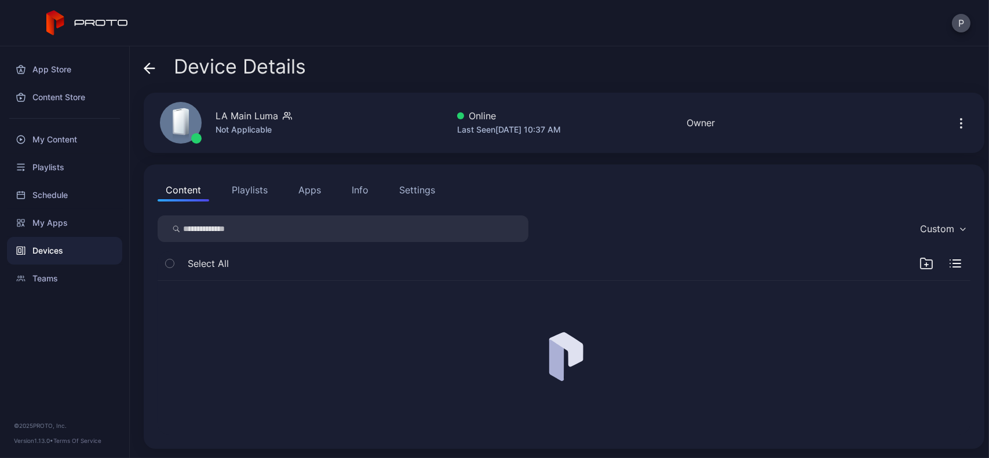
click at [403, 193] on div "Settings" at bounding box center [417, 190] width 36 height 14
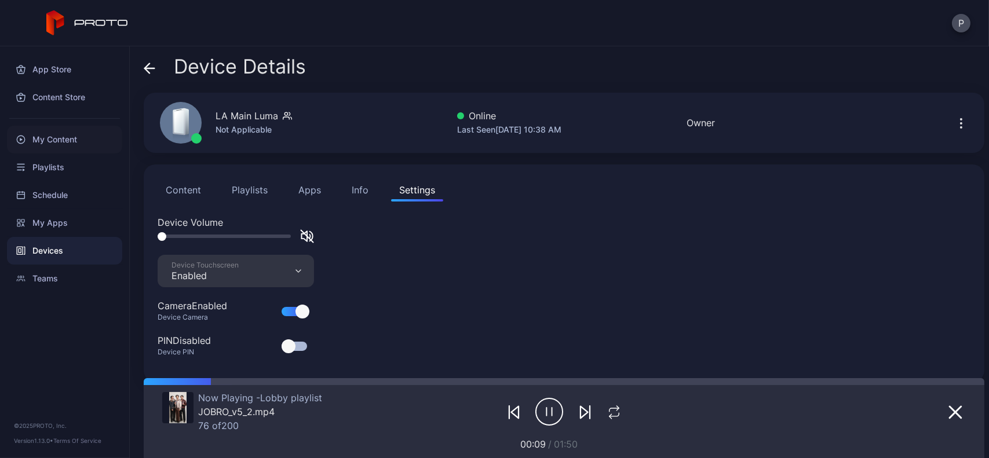
click at [93, 147] on div "My Content" at bounding box center [64, 140] width 115 height 28
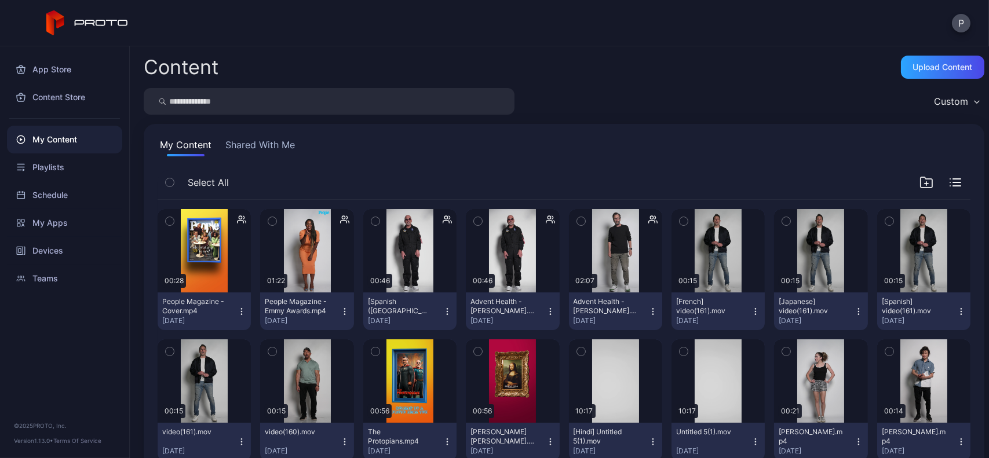
click at [341, 107] on input "search" at bounding box center [329, 101] width 371 height 27
click at [345, 106] on input "search" at bounding box center [329, 101] width 371 height 27
type input "****"
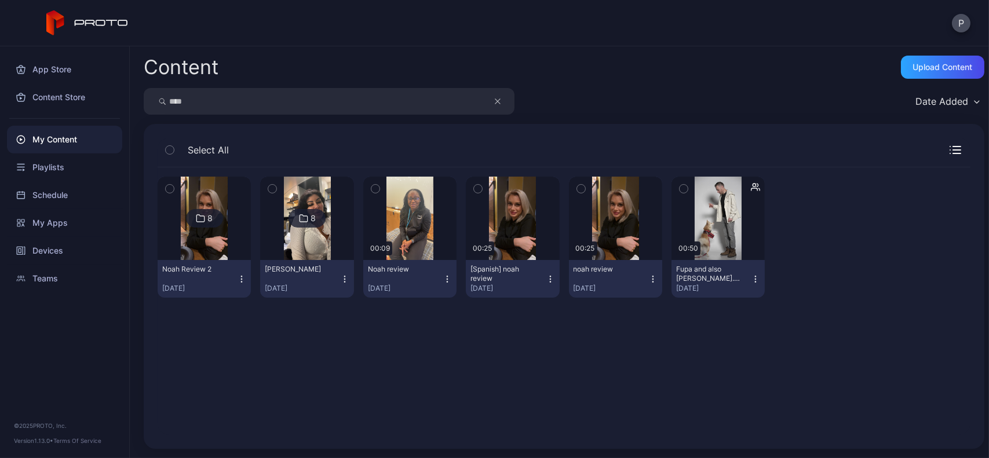
click at [496, 97] on icon "button" at bounding box center [498, 101] width 6 height 14
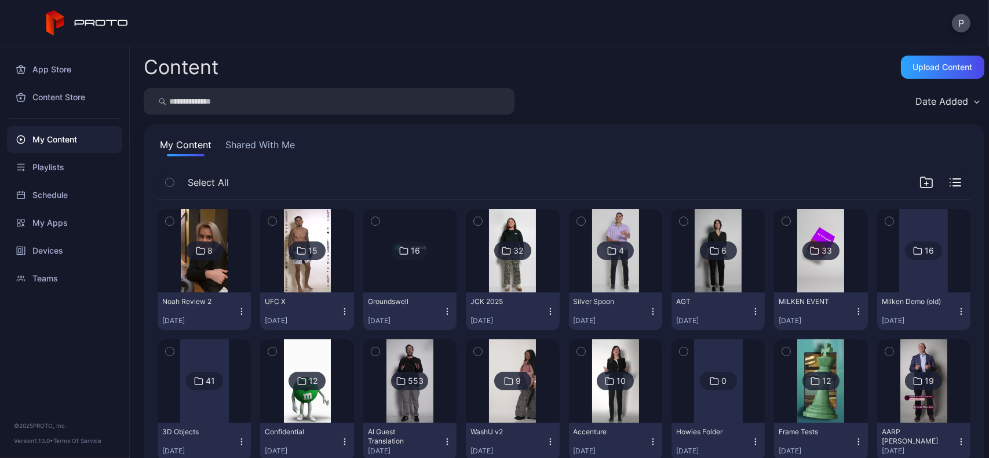
click at [215, 227] on img at bounding box center [204, 250] width 47 height 83
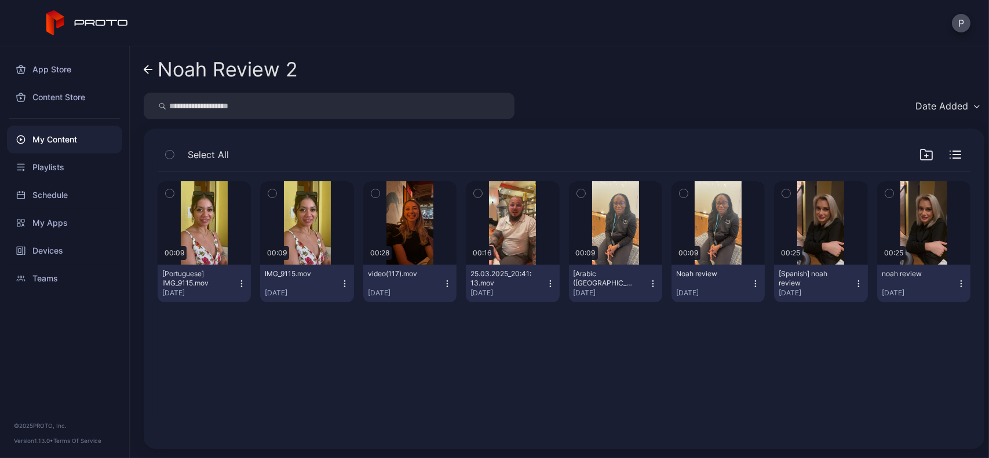
click at [155, 70] on link "Noah Review 2" at bounding box center [221, 70] width 154 height 28
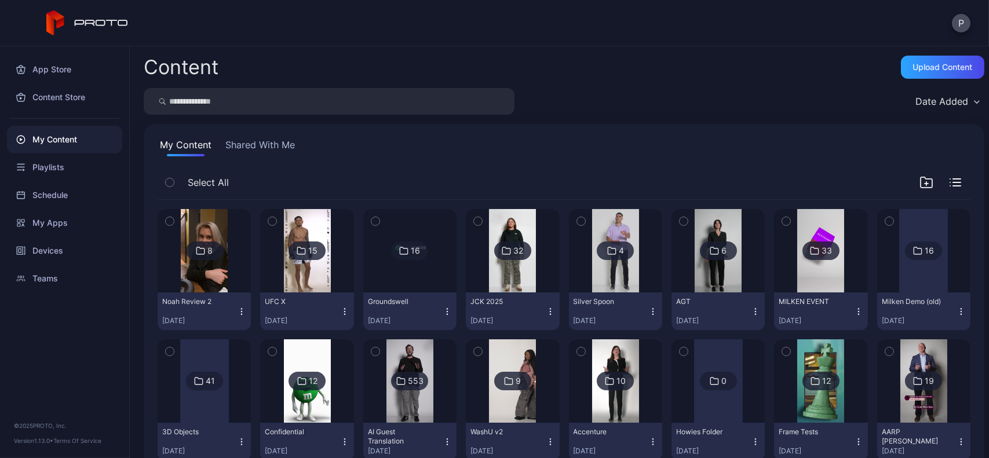
click at [225, 217] on img at bounding box center [204, 250] width 47 height 83
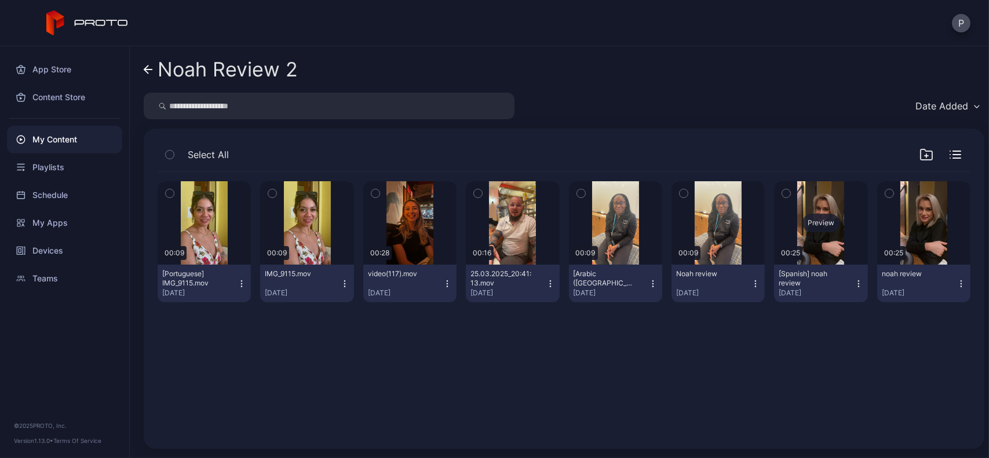
click at [828, 250] on div "Preview" at bounding box center [820, 222] width 93 height 83
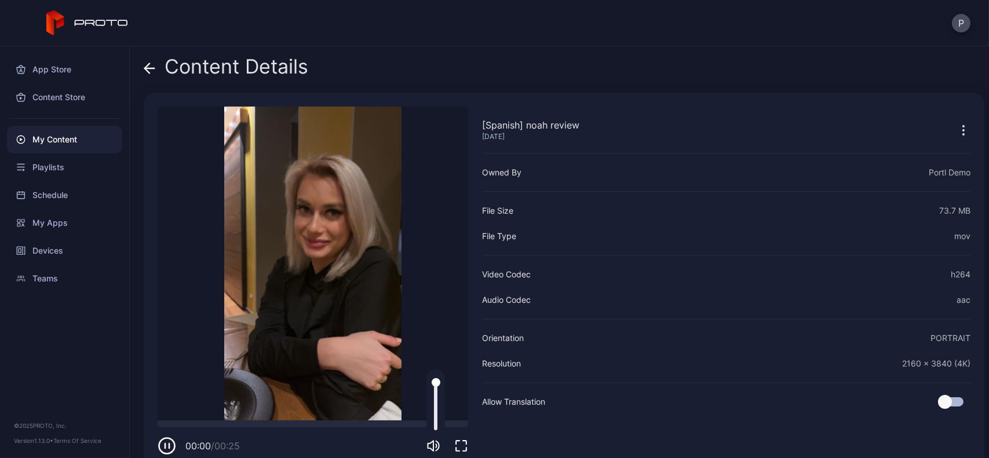
click at [434, 440] on icon "button" at bounding box center [433, 446] width 14 height 14
click at [155, 74] on span at bounding box center [150, 67] width 12 height 22
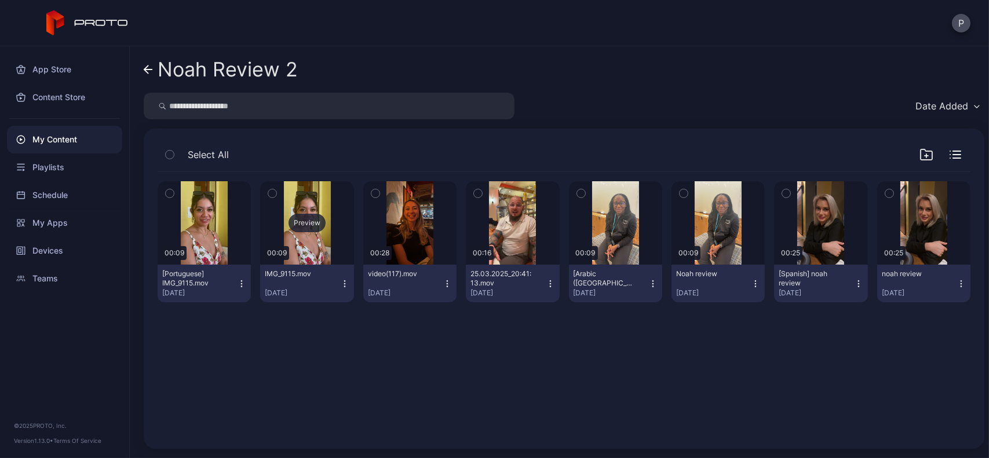
click at [310, 252] on div "Preview" at bounding box center [306, 222] width 93 height 83
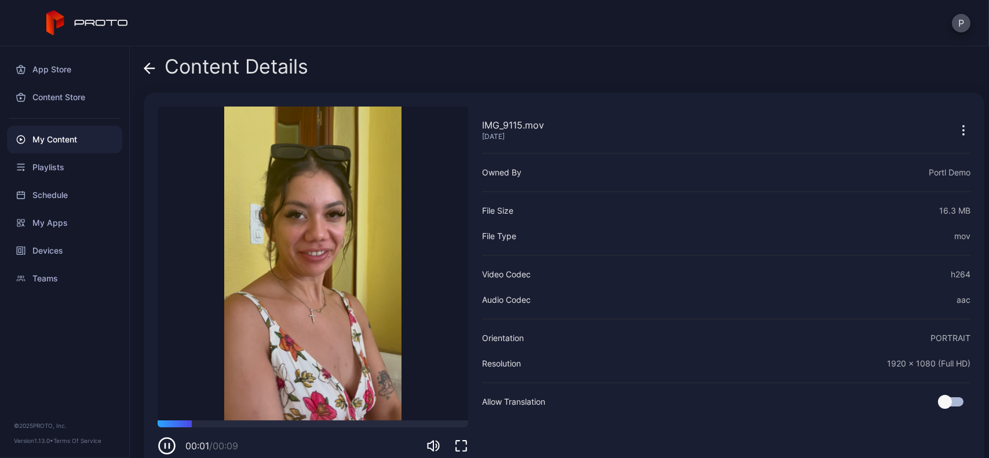
click at [142, 67] on div "Content Details IMG_9115.mov Aug 1, 2025 Sorry, your browser doesn‘t support em…" at bounding box center [559, 252] width 859 height 412
click at [149, 68] on icon at bounding box center [150, 68] width 10 height 0
